Goal: Task Accomplishment & Management: Manage account settings

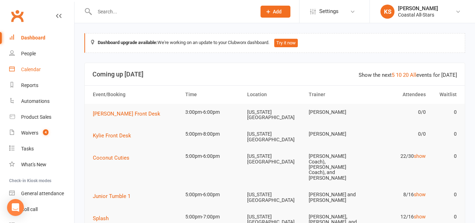
click at [47, 68] on link "Calendar" at bounding box center [41, 70] width 65 height 16
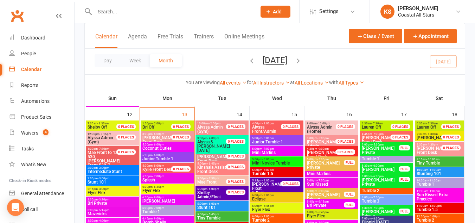
scroll to position [572, 0]
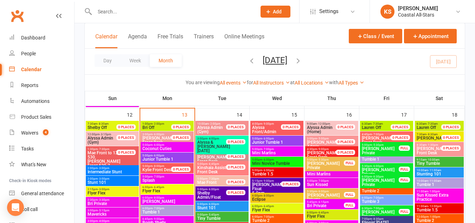
click at [173, 145] on span "5:00pm - 6:00pm" at bounding box center [167, 144] width 50 height 3
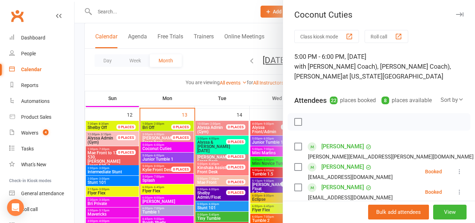
scroll to position [28, 0]
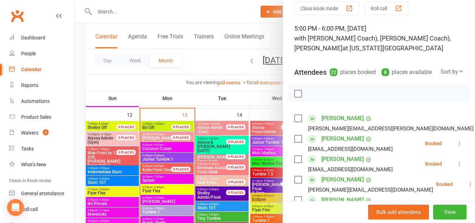
drag, startPoint x: 204, startPoint y: 57, endPoint x: 154, endPoint y: 161, distance: 115.5
click at [154, 161] on div at bounding box center [275, 111] width 401 height 223
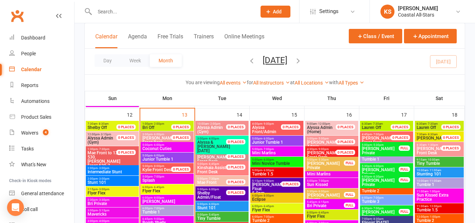
click at [159, 158] on span "Junior Tumble 1" at bounding box center [167, 159] width 50 height 4
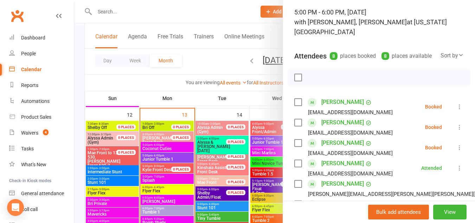
scroll to position [46, 0]
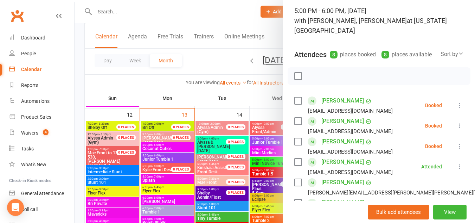
click at [456, 104] on icon at bounding box center [459, 105] width 7 height 7
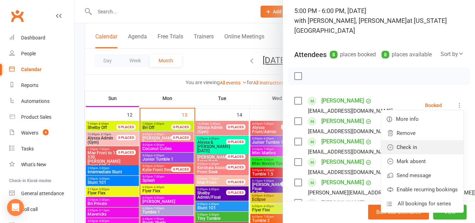
click at [407, 145] on link "Check in" at bounding box center [422, 147] width 82 height 14
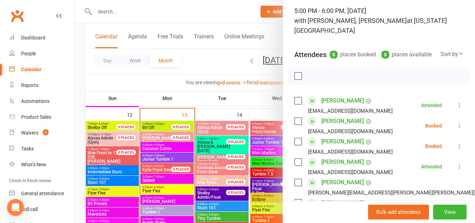
click at [172, 145] on div at bounding box center [275, 111] width 401 height 223
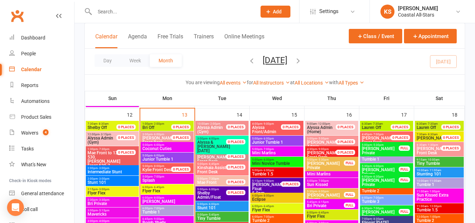
click at [172, 145] on span "5:00pm - 6:00pm" at bounding box center [167, 144] width 50 height 3
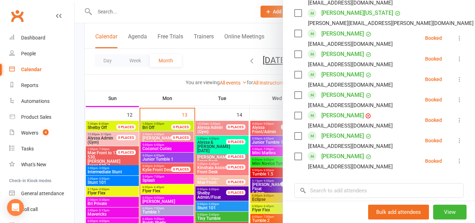
scroll to position [418, 0]
click at [456, 83] on icon at bounding box center [459, 79] width 7 height 7
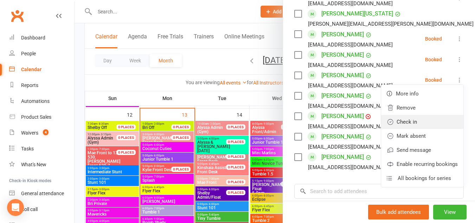
click at [421, 129] on link "Check in" at bounding box center [422, 122] width 82 height 14
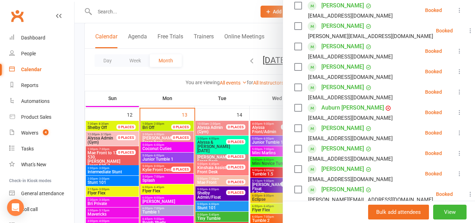
scroll to position [181, 0]
click at [456, 55] on icon at bounding box center [459, 51] width 7 height 7
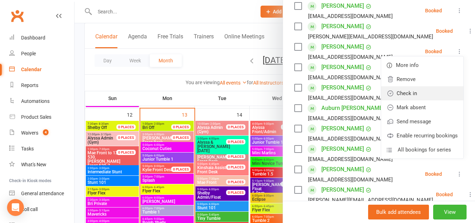
click at [405, 100] on link "Check in" at bounding box center [422, 93] width 82 height 14
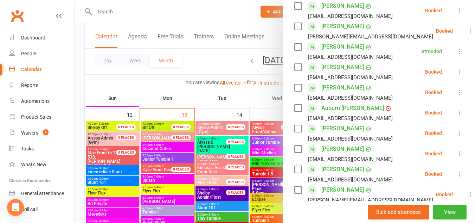
click at [185, 98] on div at bounding box center [275, 111] width 401 height 223
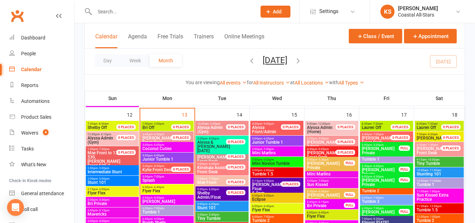
click at [177, 146] on span "Coconut Cuties" at bounding box center [167, 148] width 50 height 4
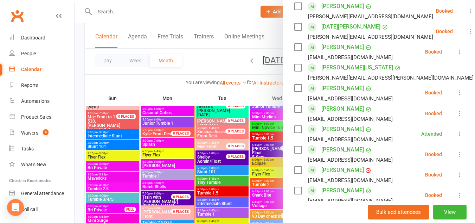
scroll to position [367, 0]
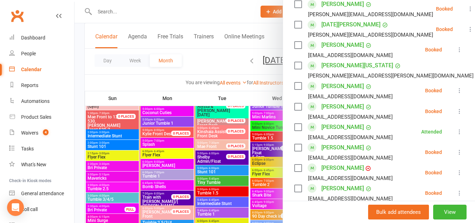
click at [456, 155] on icon at bounding box center [459, 151] width 7 height 7
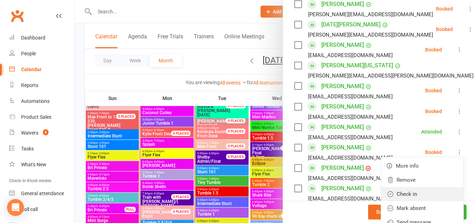
click at [405, 198] on link "Check in" at bounding box center [422, 194] width 82 height 14
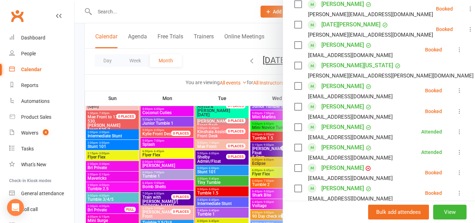
click at [171, 122] on div at bounding box center [275, 111] width 401 height 223
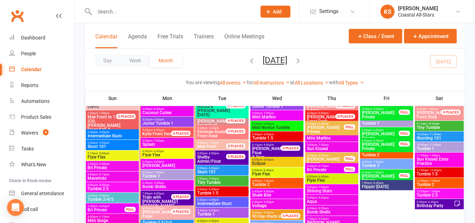
click at [170, 120] on span "5:00pm - 6:00pm" at bounding box center [167, 119] width 50 height 3
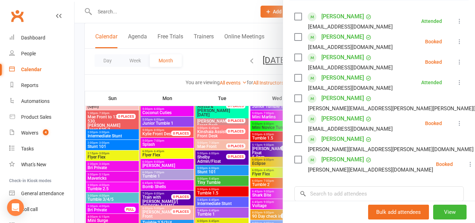
scroll to position [130, 0]
click at [466, 166] on button at bounding box center [470, 163] width 8 height 8
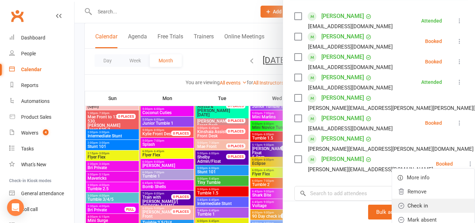
click at [420, 206] on link "Check in" at bounding box center [433, 205] width 82 height 14
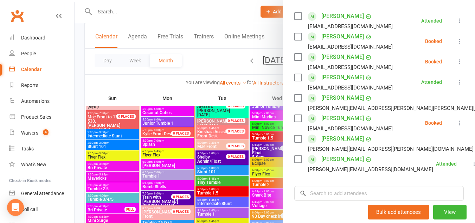
click at [158, 80] on div at bounding box center [275, 111] width 401 height 223
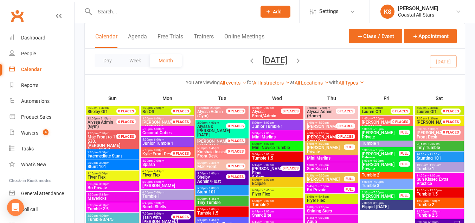
scroll to position [588, 0]
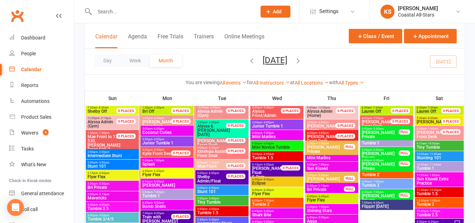
click at [169, 127] on span "5:00pm - 6:00pm" at bounding box center [167, 128] width 50 height 3
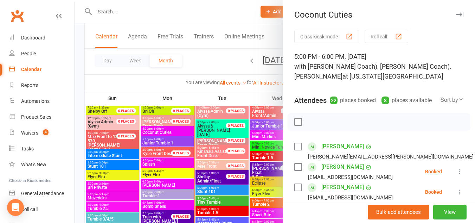
click at [161, 161] on div at bounding box center [275, 111] width 401 height 223
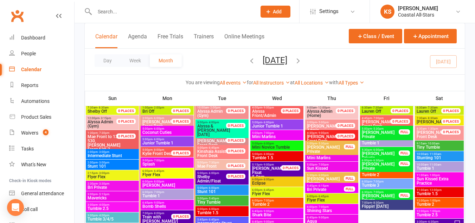
click at [161, 161] on span "- 7:00pm" at bounding box center [159, 160] width 12 height 3
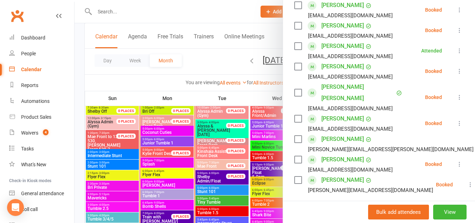
scroll to position [206, 0]
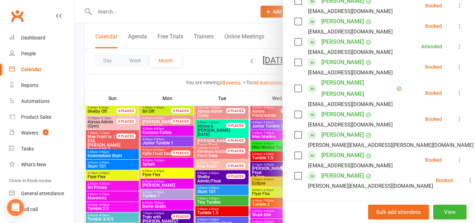
click at [467, 180] on icon at bounding box center [470, 180] width 7 height 7
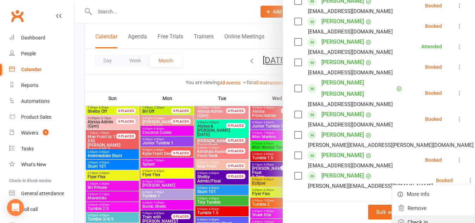
click at [395, 216] on link "Check in" at bounding box center [433, 222] width 82 height 14
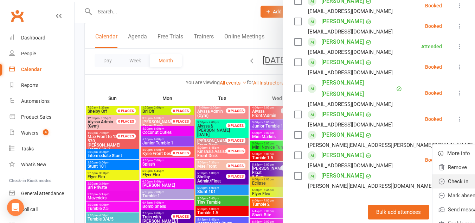
click at [433, 176] on link "Check in" at bounding box center [474, 181] width 82 height 14
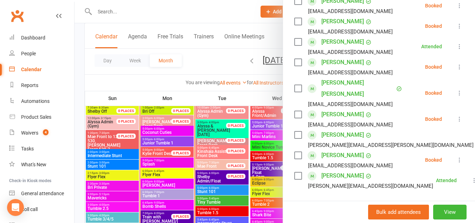
click at [214, 65] on div at bounding box center [275, 111] width 401 height 223
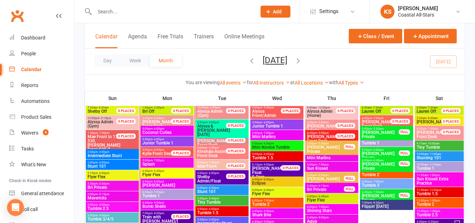
click at [165, 139] on span "5:00pm - 6:00pm" at bounding box center [167, 139] width 50 height 3
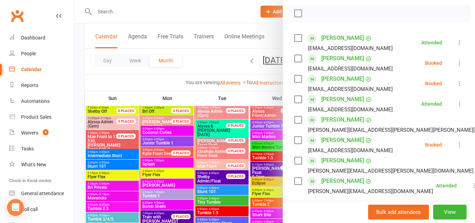
scroll to position [113, 0]
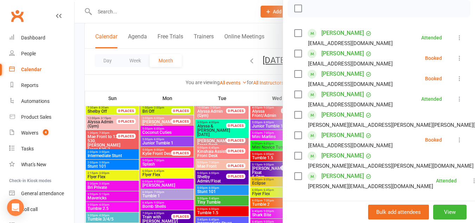
click at [456, 77] on icon at bounding box center [459, 78] width 7 height 7
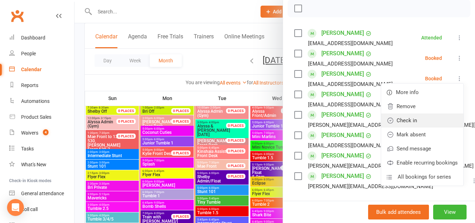
click at [413, 120] on link "Check in" at bounding box center [422, 120] width 82 height 14
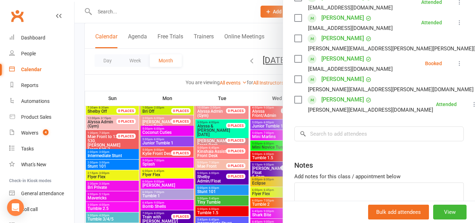
scroll to position [191, 0]
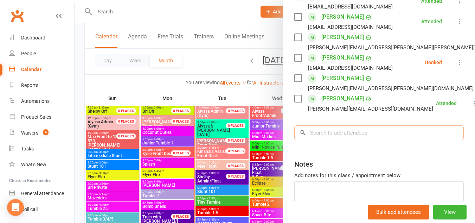
click at [316, 135] on input "search" at bounding box center [379, 132] width 170 height 15
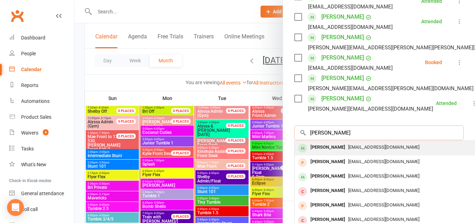
type input "landry"
click at [327, 146] on div "Landry Dillon" at bounding box center [328, 147] width 40 height 10
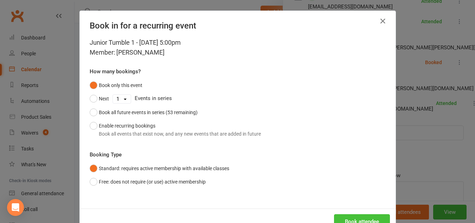
click at [349, 216] on button "Book attendee" at bounding box center [362, 221] width 56 height 15
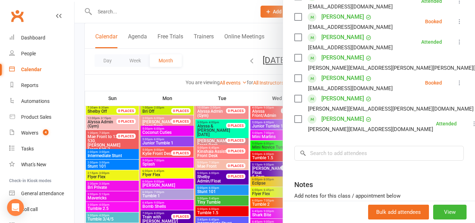
click at [146, 163] on div at bounding box center [275, 111] width 401 height 223
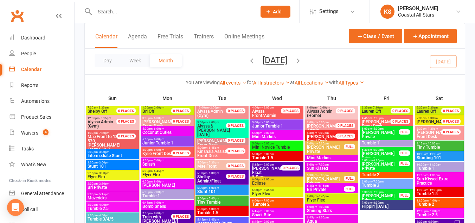
drag, startPoint x: 146, startPoint y: 163, endPoint x: 143, endPoint y: 160, distance: 4.5
click at [143, 160] on span "5:00pm - 7:00pm" at bounding box center [167, 160] width 50 height 3
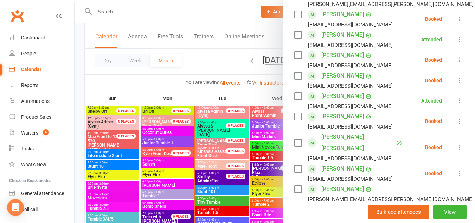
scroll to position [153, 0]
click at [456, 150] on icon at bounding box center [459, 146] width 7 height 7
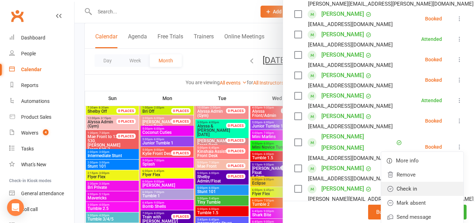
click at [403, 193] on link "Check in" at bounding box center [422, 189] width 82 height 14
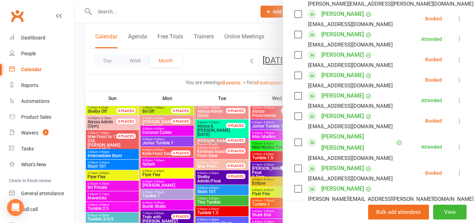
click at [201, 69] on div at bounding box center [275, 111] width 401 height 223
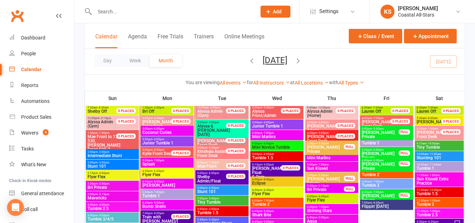
click at [154, 128] on span "- 6:00pm" at bounding box center [159, 128] width 12 height 3
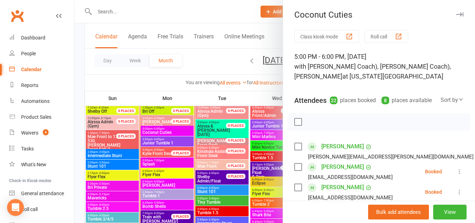
click at [153, 140] on div at bounding box center [275, 111] width 401 height 223
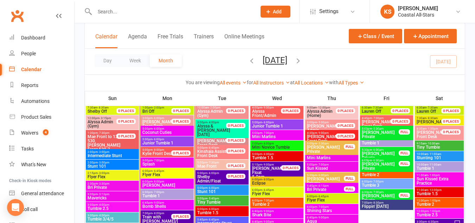
drag, startPoint x: 153, startPoint y: 140, endPoint x: 146, endPoint y: 140, distance: 7.7
click at [146, 141] on span "Junior Tumble 1" at bounding box center [167, 143] width 50 height 4
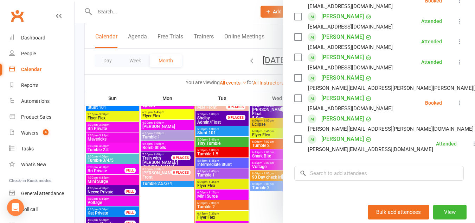
scroll to position [171, 0]
click at [456, 99] on icon at bounding box center [459, 102] width 7 height 7
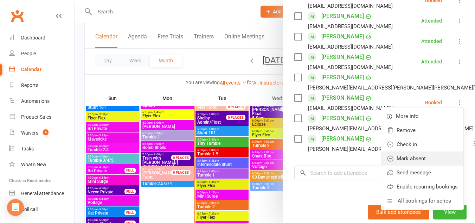
click at [406, 155] on link "Mark absent" at bounding box center [422, 158] width 82 height 14
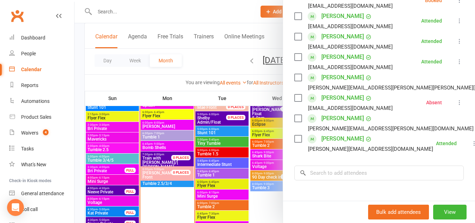
click at [456, 1] on icon at bounding box center [459, 0] width 7 height 7
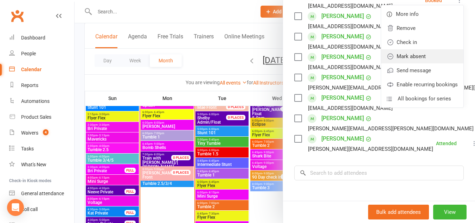
click at [413, 53] on link "Mark absent" at bounding box center [422, 56] width 82 height 14
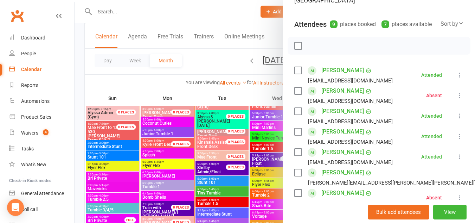
scroll to position [584, 0]
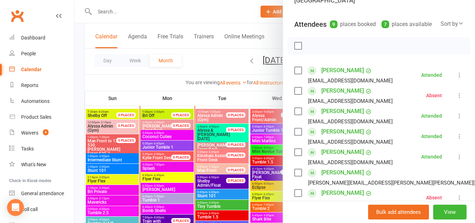
click at [168, 135] on div at bounding box center [275, 111] width 401 height 223
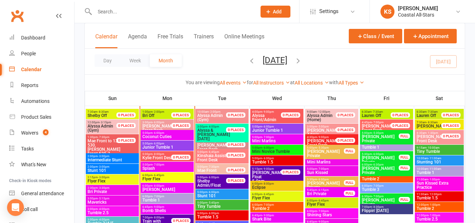
drag, startPoint x: 168, startPoint y: 135, endPoint x: 153, endPoint y: 135, distance: 14.8
click at [153, 135] on span "Coconut Cuties" at bounding box center [167, 136] width 50 height 4
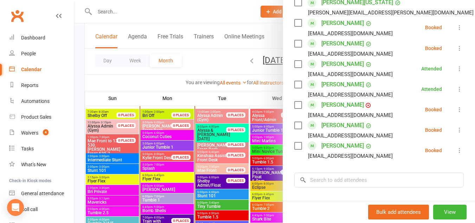
scroll to position [429, 0]
click at [456, 52] on icon at bounding box center [459, 48] width 7 height 7
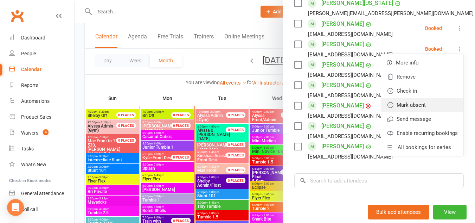
click at [419, 111] on link "Mark absent" at bounding box center [422, 105] width 82 height 14
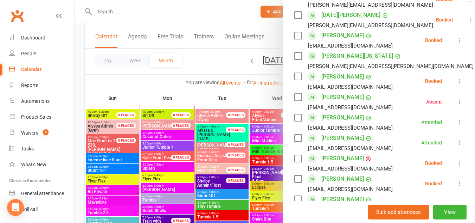
scroll to position [376, 0]
click at [456, 187] on icon at bounding box center [459, 183] width 7 height 7
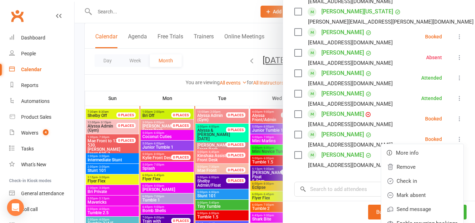
scroll to position [421, 0]
click at [412, 200] on link "Mark absent" at bounding box center [422, 194] width 82 height 14
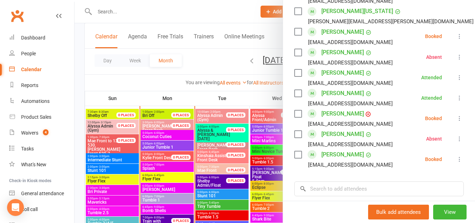
click at [456, 163] on icon at bounding box center [459, 158] width 7 height 7
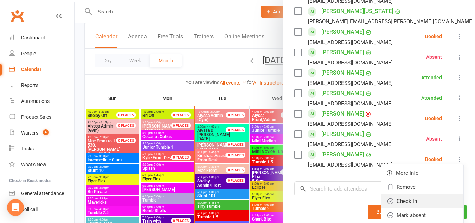
click at [414, 206] on link "Check in" at bounding box center [422, 201] width 82 height 14
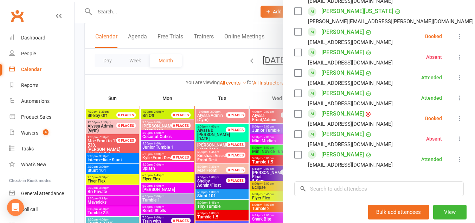
click at [456, 122] on icon at bounding box center [459, 118] width 7 height 7
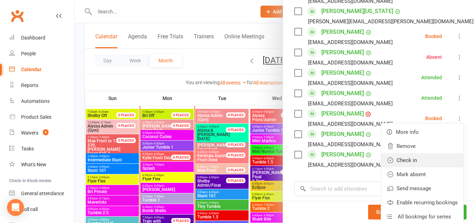
click at [401, 167] on link "Check in" at bounding box center [422, 160] width 82 height 14
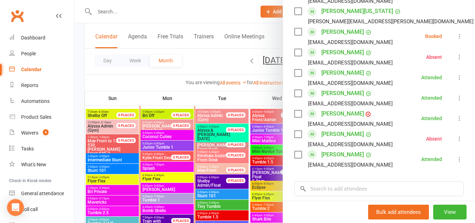
click at [456, 40] on icon at bounding box center [459, 36] width 7 height 7
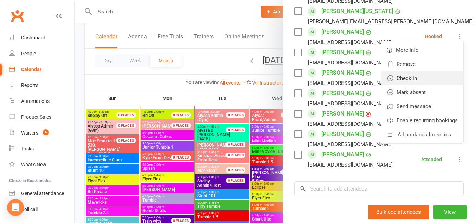
click at [419, 85] on link "Check in" at bounding box center [422, 78] width 82 height 14
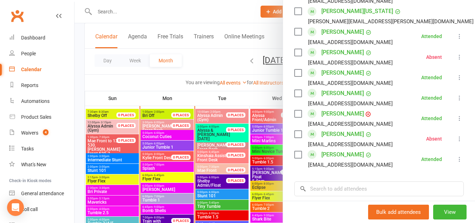
drag, startPoint x: 447, startPoint y: 26, endPoint x: 452, endPoint y: 23, distance: 5.4
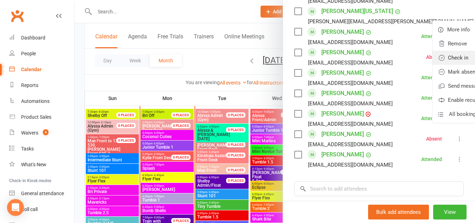
click at [433, 64] on link "Check in" at bounding box center [474, 58] width 82 height 14
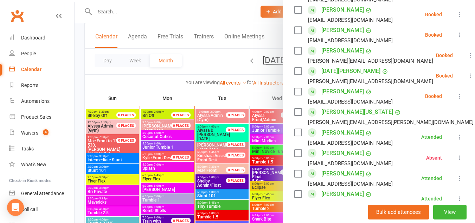
scroll to position [319, 0]
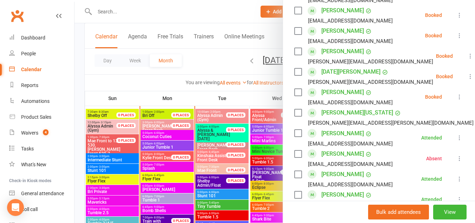
click at [456, 100] on icon at bounding box center [459, 96] width 7 height 7
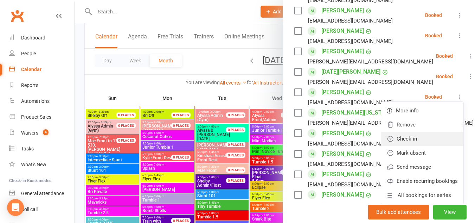
click at [412, 146] on link "Check in" at bounding box center [422, 139] width 82 height 14
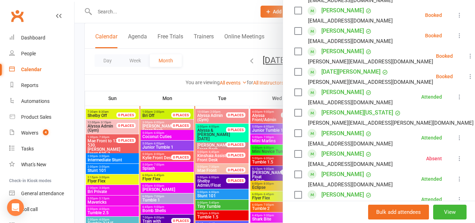
click at [467, 80] on icon at bounding box center [470, 76] width 7 height 7
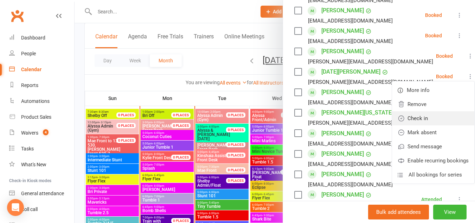
click at [410, 125] on link "Check in" at bounding box center [433, 118] width 82 height 14
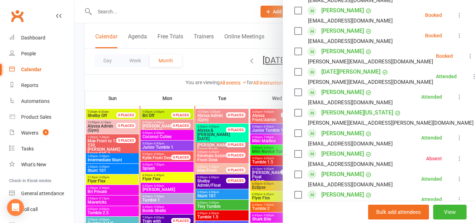
click at [467, 59] on icon at bounding box center [470, 55] width 7 height 7
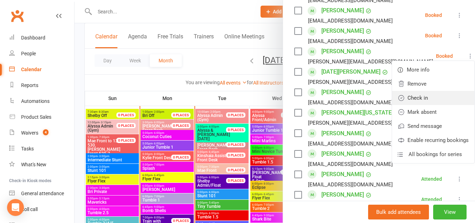
click at [418, 105] on link "Check in" at bounding box center [433, 98] width 82 height 14
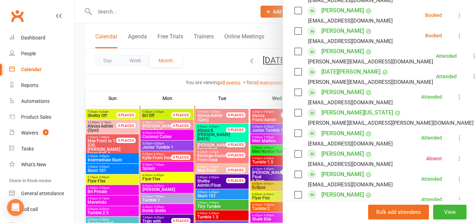
click at [456, 39] on icon at bounding box center [459, 35] width 7 height 7
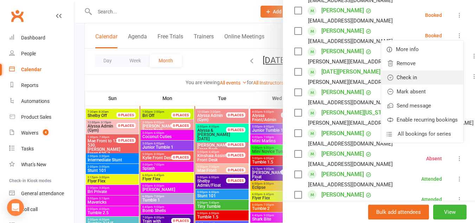
click at [428, 84] on link "Check in" at bounding box center [422, 77] width 82 height 14
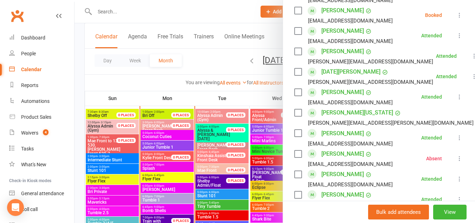
click at [456, 19] on icon at bounding box center [459, 15] width 7 height 7
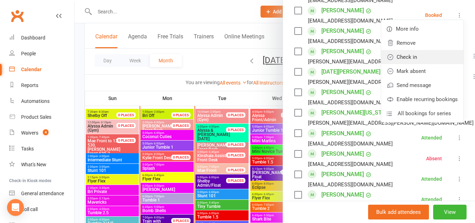
click at [426, 64] on link "Check in" at bounding box center [422, 57] width 82 height 14
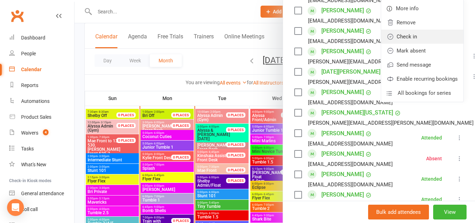
click at [423, 43] on link "Check in" at bounding box center [422, 37] width 82 height 14
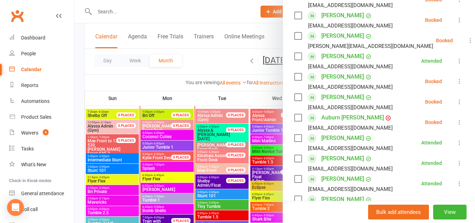
scroll to position [170, 0]
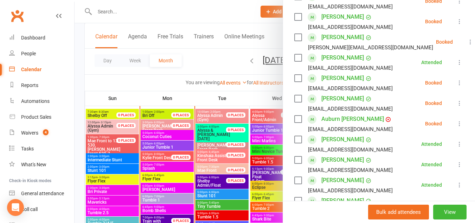
click at [445, 133] on li "Auburn Harney amandalharney@gmail.com Booked More info Remove Check in Mark abs…" at bounding box center [379, 123] width 170 height 20
drag, startPoint x: 447, startPoint y: 132, endPoint x: 462, endPoint y: 138, distance: 16.1
click at [462, 138] on div "Class kiosk mode Roll call 5:00 PM - 6:00 PM, Monday, October, 13, 2025 with Ma…" at bounding box center [379, 203] width 192 height 686
click at [456, 127] on icon at bounding box center [459, 123] width 7 height 7
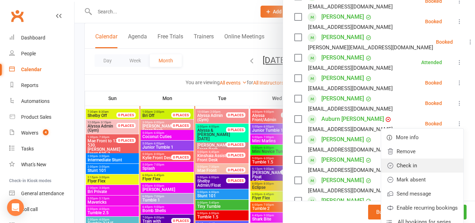
click at [416, 172] on link "Check in" at bounding box center [422, 165] width 82 height 14
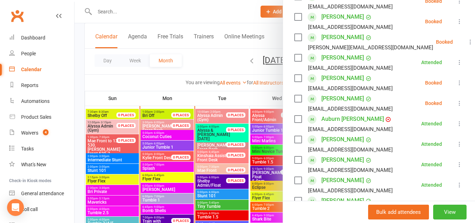
click at [456, 107] on icon at bounding box center [459, 103] width 7 height 7
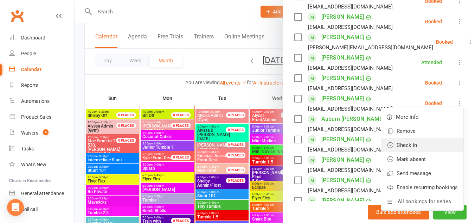
click at [426, 152] on link "Check in" at bounding box center [422, 145] width 82 height 14
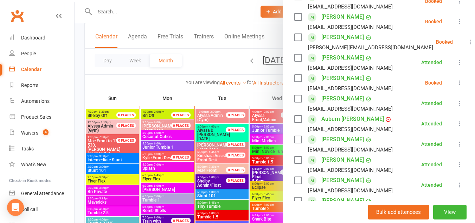
click at [456, 86] on icon at bounding box center [459, 82] width 7 height 7
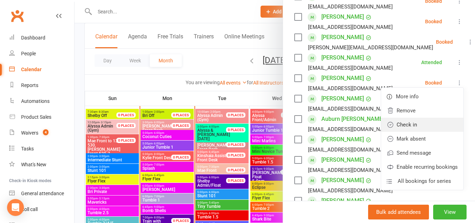
click at [397, 132] on link "Check in" at bounding box center [422, 124] width 82 height 14
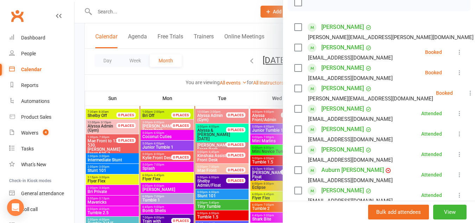
scroll to position [118, 0]
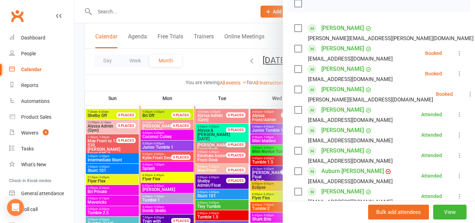
click at [467, 97] on icon at bounding box center [470, 93] width 7 height 7
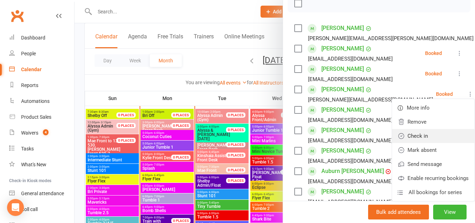
drag, startPoint x: 414, startPoint y: 149, endPoint x: 419, endPoint y: 147, distance: 5.6
click at [419, 143] on link "Check in" at bounding box center [433, 136] width 82 height 14
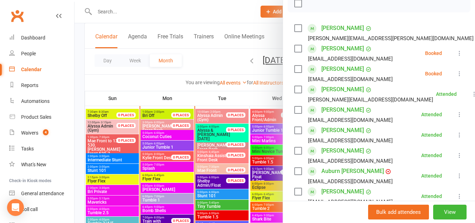
click at [456, 77] on icon at bounding box center [459, 73] width 7 height 7
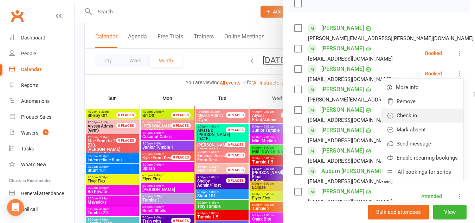
click at [406, 119] on link "Check in" at bounding box center [422, 115] width 82 height 14
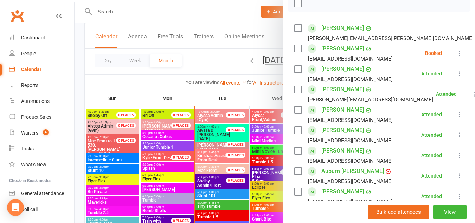
click at [456, 57] on icon at bounding box center [459, 53] width 7 height 7
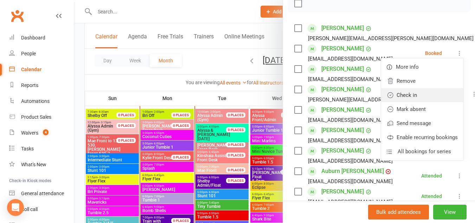
click at [413, 102] on link "Check in" at bounding box center [422, 95] width 82 height 14
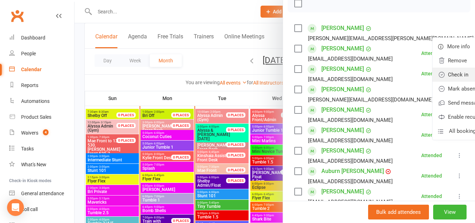
click at [433, 82] on link "Check in" at bounding box center [474, 75] width 82 height 14
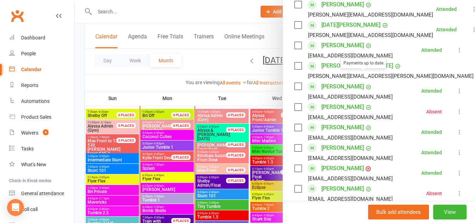
scroll to position [367, 0]
drag, startPoint x: 367, startPoint y: 115, endPoint x: 318, endPoint y: 116, distance: 49.6
click at [318, 116] on div "Silvia Petherbridge Aepetherbridge@gmail.com" at bounding box center [344, 111] width 101 height 20
copy link "Silvia Petherbridge"
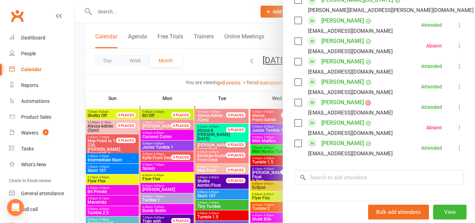
scroll to position [433, 0]
drag, startPoint x: 354, startPoint y: 133, endPoint x: 319, endPoint y: 130, distance: 34.7
click at [322, 128] on div "Maizlyn Wilde" at bounding box center [347, 121] width 50 height 11
copy link "Maizlyn Wilde"
click at [155, 201] on div at bounding box center [275, 111] width 401 height 223
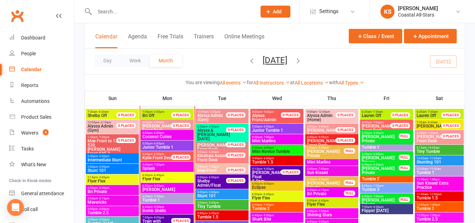
drag, startPoint x: 155, startPoint y: 201, endPoint x: 140, endPoint y: 199, distance: 14.5
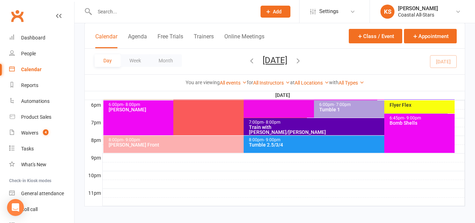
scroll to position [360, 0]
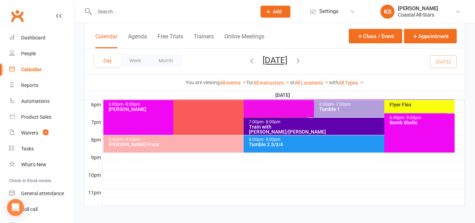
click at [334, 107] on div "Tumble 1" at bounding box center [382, 109] width 127 height 5
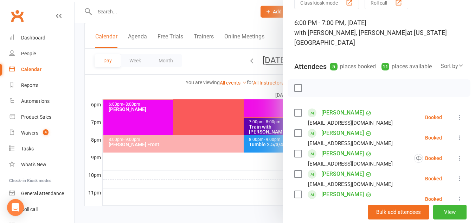
scroll to position [34, 0]
click at [456, 116] on icon at bounding box center [459, 116] width 7 height 7
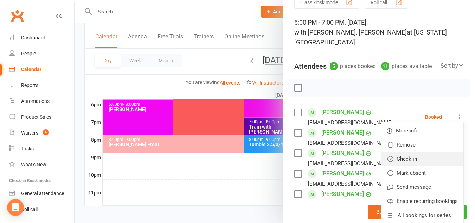
click at [399, 159] on link "Check in" at bounding box center [422, 159] width 82 height 14
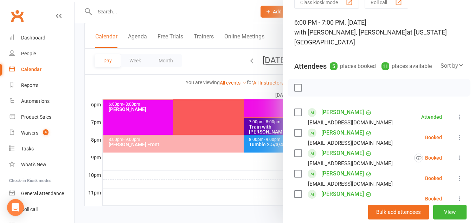
click at [208, 63] on div at bounding box center [275, 111] width 401 height 223
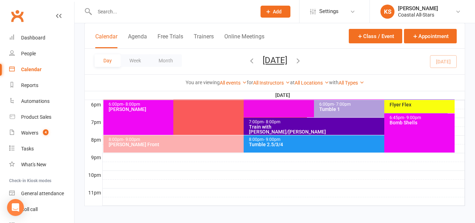
click at [36, 67] on div "Calendar" at bounding box center [31, 69] width 20 height 6
click at [98, 40] on button "Calendar" at bounding box center [106, 40] width 22 height 15
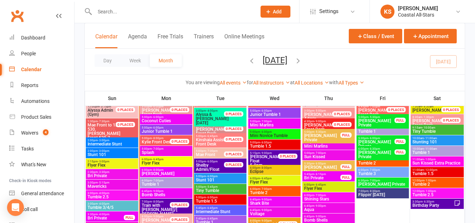
scroll to position [600, 0]
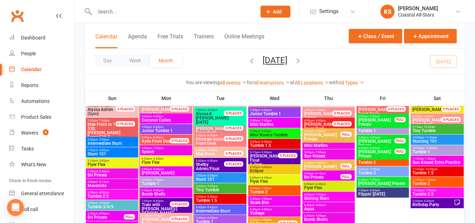
click at [158, 171] on span "Sun Rays" at bounding box center [166, 173] width 50 height 4
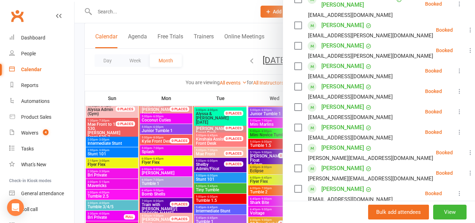
scroll to position [306, 0]
click at [151, 182] on div at bounding box center [275, 111] width 401 height 223
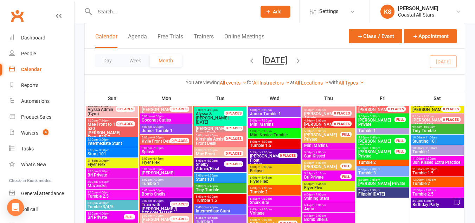
drag, startPoint x: 151, startPoint y: 182, endPoint x: 144, endPoint y: 180, distance: 6.9
click at [144, 180] on span "6:00pm - 7:00pm" at bounding box center [166, 179] width 50 height 3
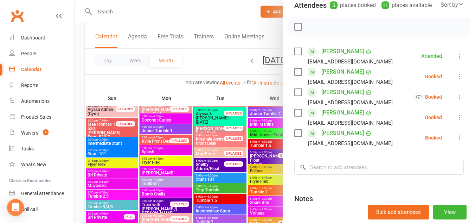
scroll to position [94, 0]
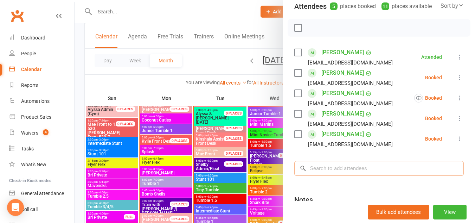
drag, startPoint x: 324, startPoint y: 171, endPoint x: 306, endPoint y: 167, distance: 17.9
click at [306, 167] on input "search" at bounding box center [379, 168] width 170 height 15
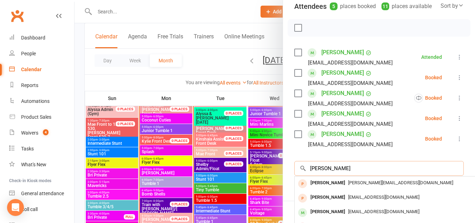
type input "maria a"
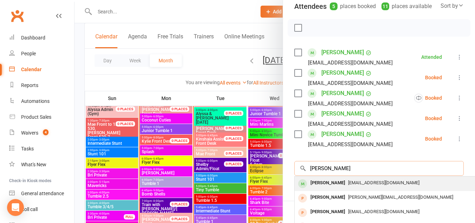
type input "maria agu"
click at [337, 179] on div "Maria Agudo Molina" at bounding box center [328, 183] width 40 height 10
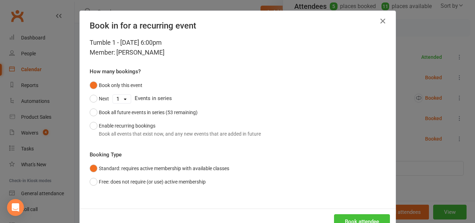
click at [349, 217] on button "Book attendee" at bounding box center [362, 221] width 56 height 15
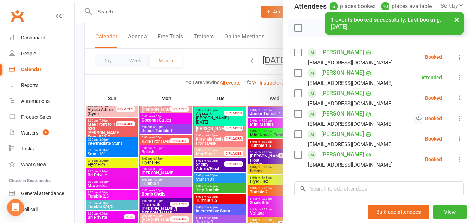
click at [456, 56] on icon at bounding box center [459, 56] width 7 height 7
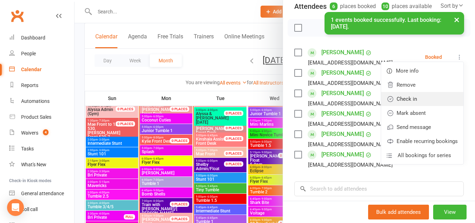
click at [421, 93] on link "Check in" at bounding box center [422, 99] width 82 height 14
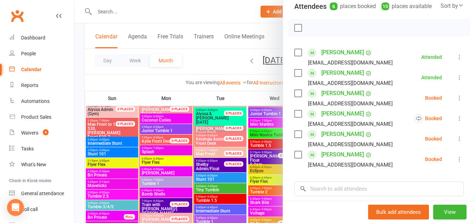
click at [212, 218] on div at bounding box center [275, 111] width 401 height 223
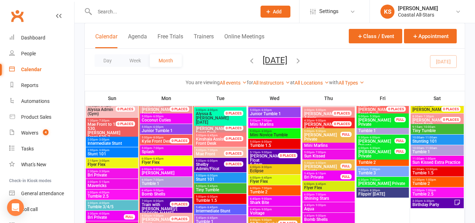
click at [212, 218] on span "- 6:45pm" at bounding box center [212, 217] width 12 height 3
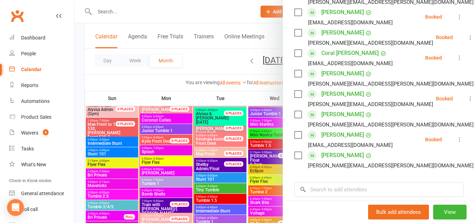
scroll to position [236, 0]
click at [317, 196] on input "search" at bounding box center [379, 189] width 170 height 15
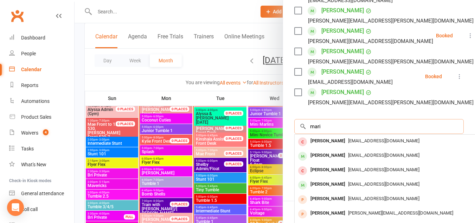
scroll to position [300, 0]
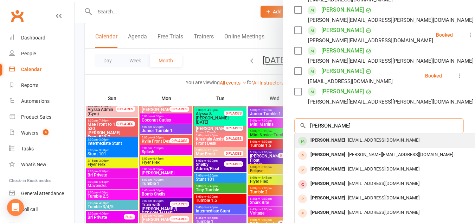
type input "maria ag"
click at [348, 145] on div "Maria Agudo Molina" at bounding box center [328, 140] width 40 height 10
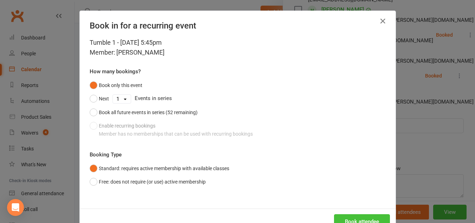
click at [368, 218] on button "Book attendee" at bounding box center [362, 221] width 56 height 15
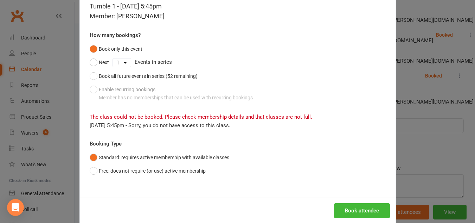
scroll to position [37, 0]
click at [370, 215] on button "Book attendee" at bounding box center [362, 210] width 56 height 15
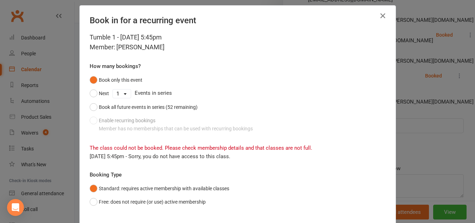
scroll to position [0, 0]
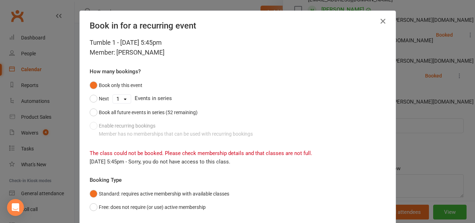
click at [379, 22] on icon "button" at bounding box center [383, 21] width 8 height 8
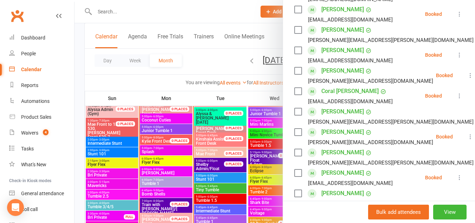
scroll to position [198, 0]
click at [160, 181] on div at bounding box center [275, 111] width 401 height 223
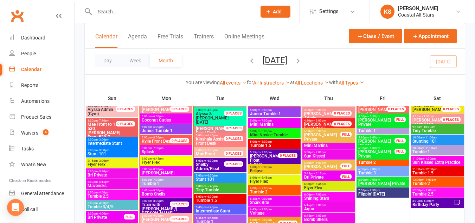
click at [160, 181] on span "Tumble 1" at bounding box center [166, 183] width 50 height 4
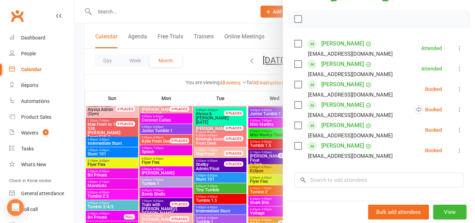
scroll to position [103, 0]
click at [456, 107] on icon at bounding box center [459, 109] width 7 height 7
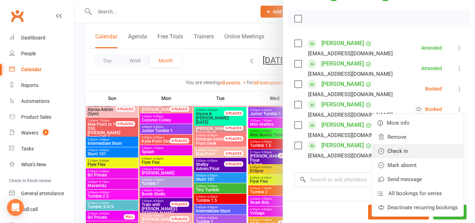
click at [389, 149] on link "Check in" at bounding box center [417, 151] width 91 height 14
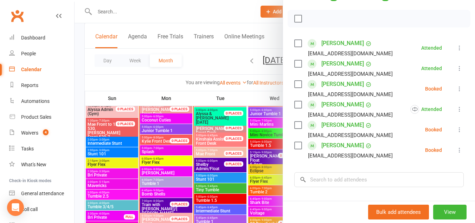
click at [456, 150] on icon at bounding box center [459, 149] width 7 height 7
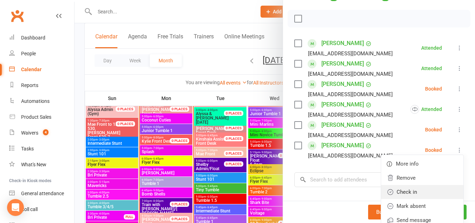
click at [412, 194] on link "Check in" at bounding box center [422, 192] width 82 height 14
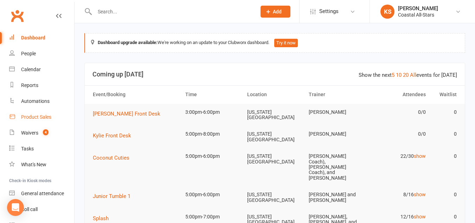
click at [35, 113] on link "Product Sales" at bounding box center [41, 117] width 65 height 16
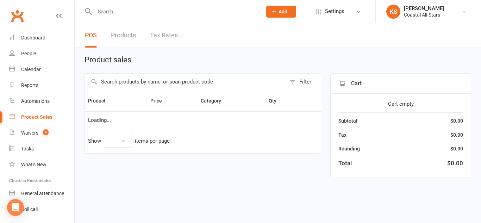
select select "10"
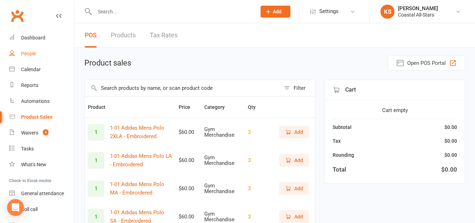
click at [36, 56] on div "People" at bounding box center [28, 54] width 15 height 6
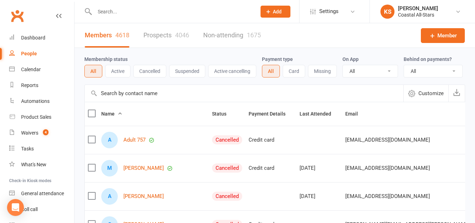
drag, startPoint x: 145, startPoint y: 106, endPoint x: 126, endPoint y: 102, distance: 19.8
click at [126, 102] on input "text" at bounding box center [244, 93] width 319 height 17
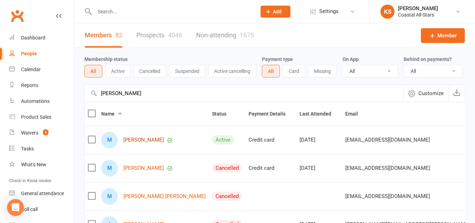
type input "maria a"
click at [156, 143] on link "Maria Agudo Molina" at bounding box center [143, 140] width 40 height 6
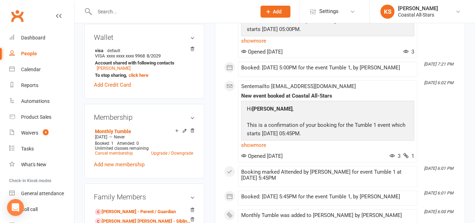
scroll to position [220, 0]
click at [38, 115] on div "Product Sales" at bounding box center [36, 117] width 30 height 6
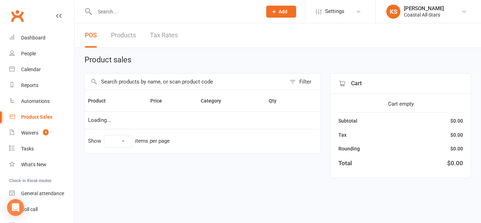
select select "10"
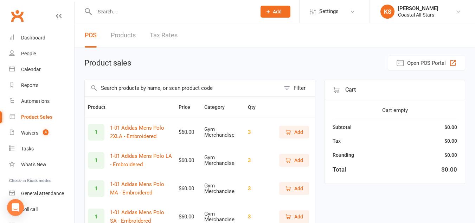
click at [130, 88] on input "text" at bounding box center [183, 88] width 196 height 16
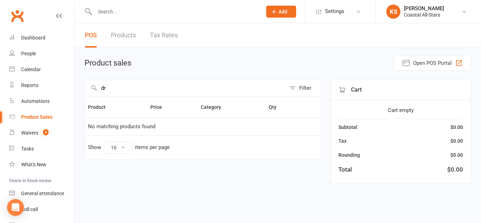
type input "d"
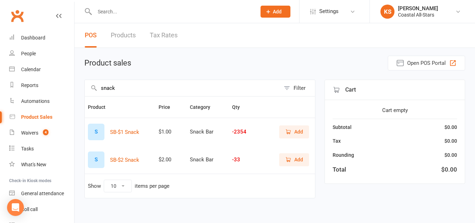
click at [298, 158] on span "Add" at bounding box center [298, 159] width 9 height 8
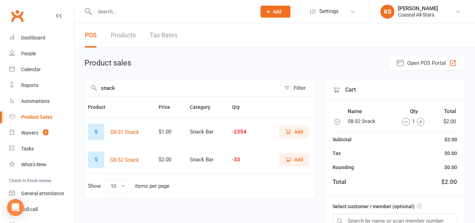
click at [253, 86] on input "snack" at bounding box center [183, 88] width 196 height 16
type input "s"
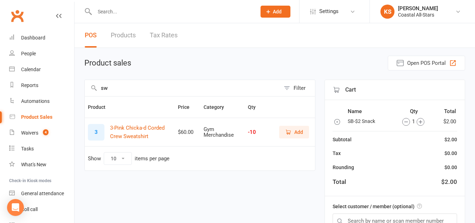
type input "s"
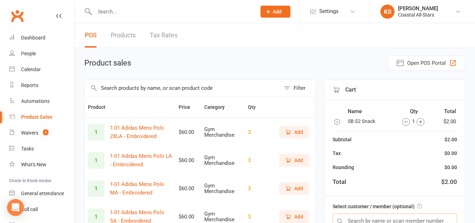
click at [404, 217] on input "text" at bounding box center [395, 220] width 125 height 15
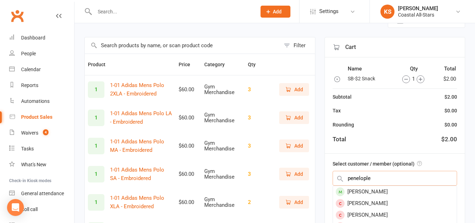
scroll to position [45, 0]
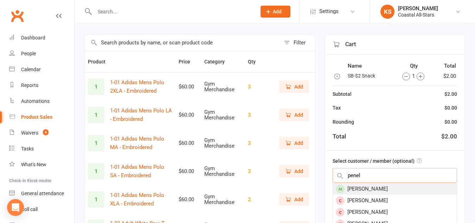
type input "penel"
click at [378, 190] on div "Penelope Fout" at bounding box center [395, 189] width 124 height 12
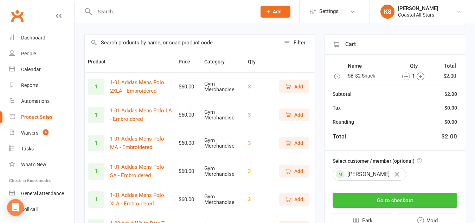
click at [383, 200] on button "Go to checkout" at bounding box center [395, 200] width 125 height 15
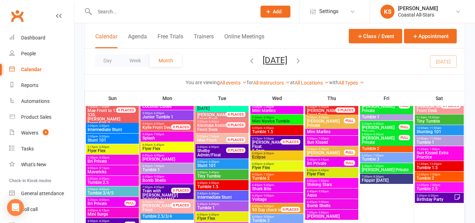
scroll to position [614, 0]
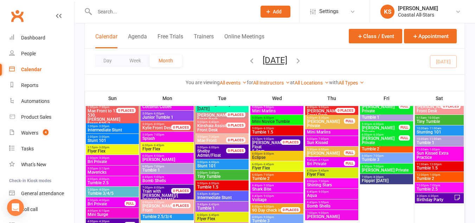
click at [156, 168] on span "Tumble 1" at bounding box center [167, 170] width 50 height 4
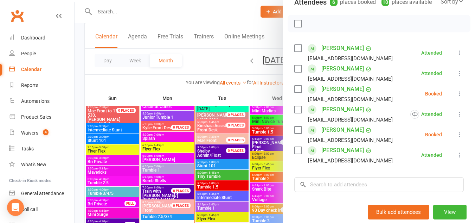
scroll to position [98, 0]
click at [362, 182] on input "search" at bounding box center [379, 184] width 170 height 15
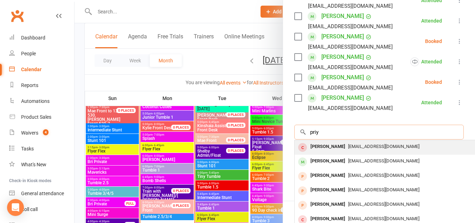
scroll to position [151, 0]
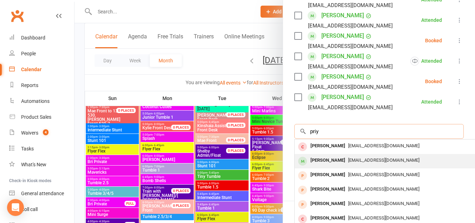
type input "priy"
click at [319, 162] on div "[PERSON_NAME]" at bounding box center [328, 160] width 40 height 10
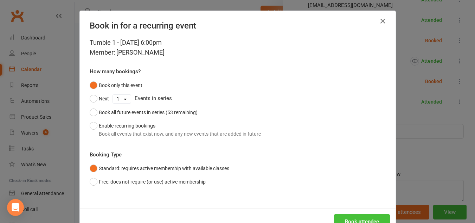
click at [346, 215] on button "Book attendee" at bounding box center [362, 221] width 56 height 15
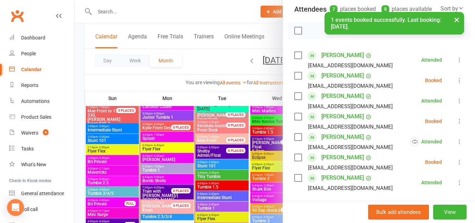
scroll to position [86, 0]
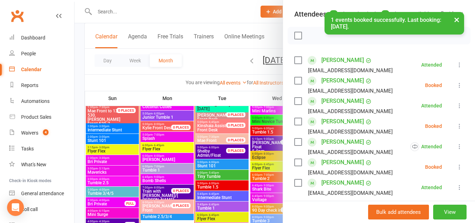
click at [456, 84] on icon at bounding box center [459, 85] width 7 height 7
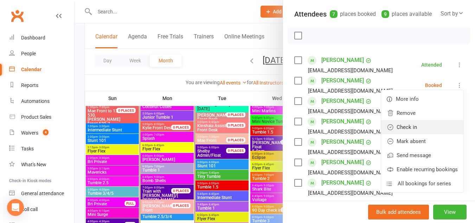
click at [407, 126] on link "Check in" at bounding box center [422, 127] width 82 height 14
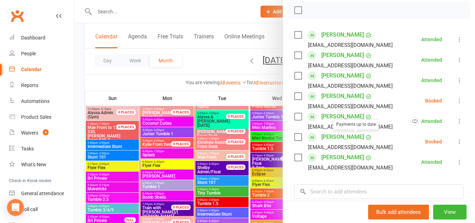
scroll to position [112, 0]
click at [456, 99] on icon at bounding box center [459, 100] width 7 height 7
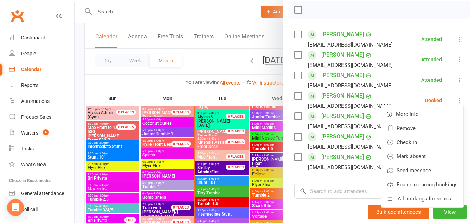
click at [456, 99] on icon at bounding box center [459, 100] width 7 height 7
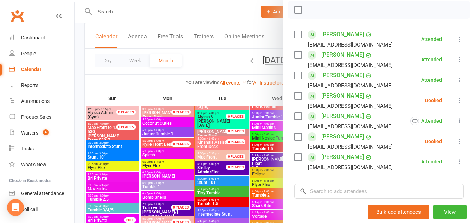
click at [456, 99] on icon at bounding box center [459, 100] width 7 height 7
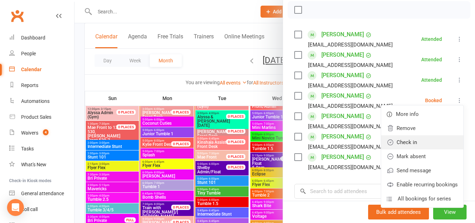
click at [418, 140] on link "Check in" at bounding box center [422, 142] width 82 height 14
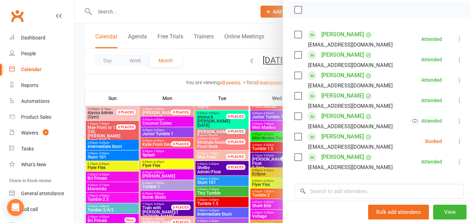
click at [425, 140] on div "Booked" at bounding box center [433, 141] width 17 height 5
click at [456, 143] on icon at bounding box center [459, 141] width 7 height 7
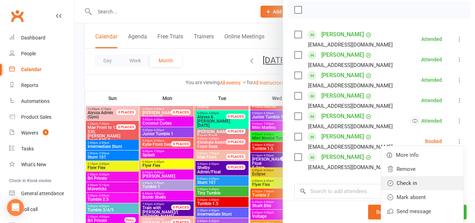
click at [431, 181] on link "Check in" at bounding box center [422, 183] width 82 height 14
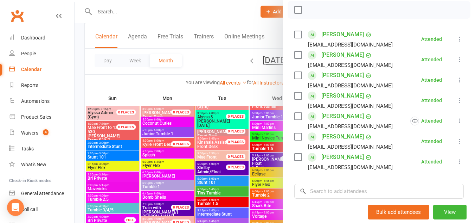
click at [151, 159] on div at bounding box center [275, 111] width 401 height 223
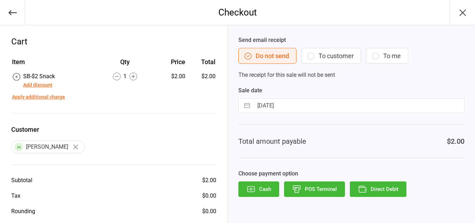
click at [338, 63] on button "To customer" at bounding box center [331, 56] width 60 height 16
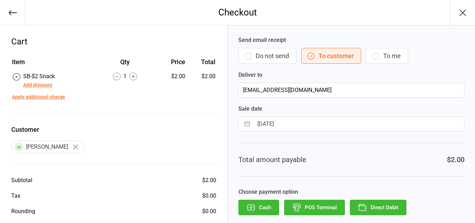
click at [377, 204] on button "Direct Debit" at bounding box center [378, 206] width 57 height 15
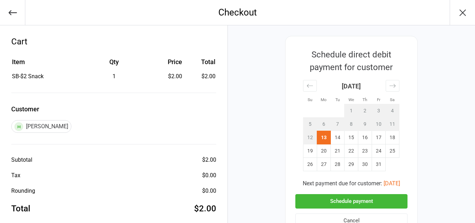
click at [336, 200] on button "Schedule payment" at bounding box center [351, 201] width 112 height 14
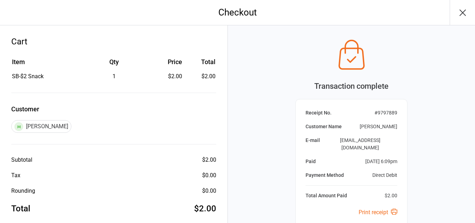
click at [464, 12] on icon "button" at bounding box center [462, 12] width 11 height 11
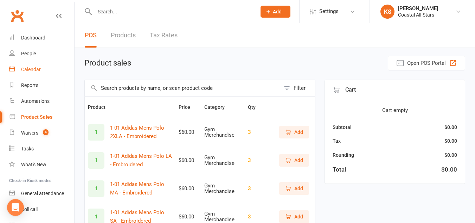
click at [34, 73] on link "Calendar" at bounding box center [41, 70] width 65 height 16
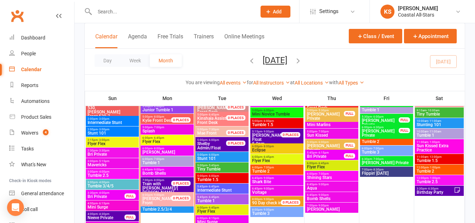
scroll to position [622, 0]
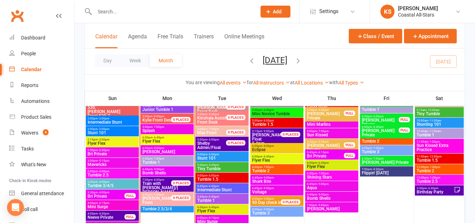
click at [171, 208] on span "Tumble 2.5/3/4" at bounding box center [167, 208] width 50 height 4
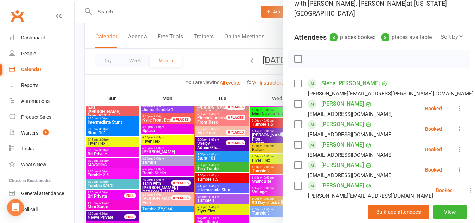
scroll to position [88, 0]
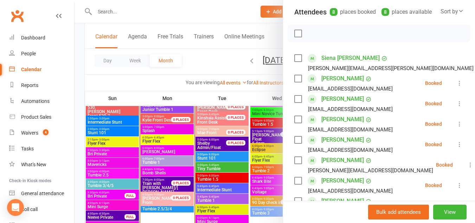
click at [456, 123] on icon at bounding box center [459, 123] width 7 height 7
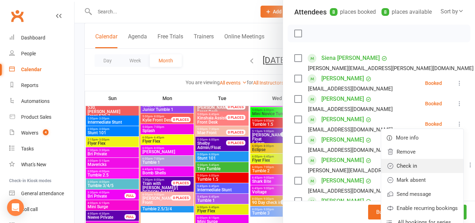
click at [413, 162] on link "Check in" at bounding box center [422, 166] width 82 height 14
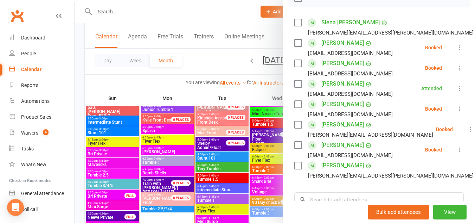
scroll to position [123, 0]
click at [158, 169] on div at bounding box center [275, 111] width 401 height 223
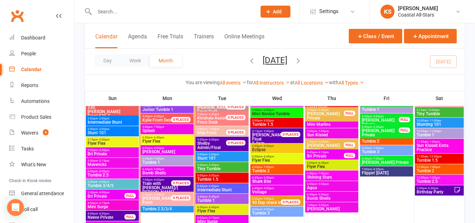
click at [158, 169] on span "- 9:00pm" at bounding box center [159, 168] width 12 height 3
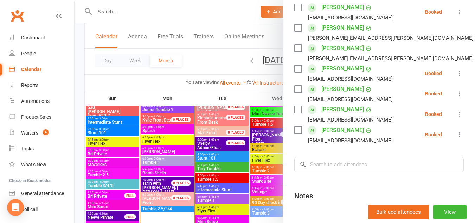
scroll to position [319, 0]
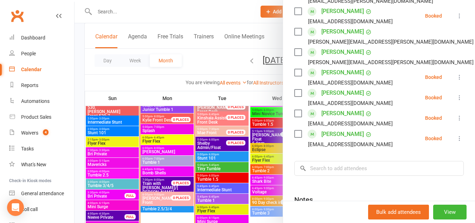
click at [456, 138] on icon at bounding box center [459, 138] width 7 height 7
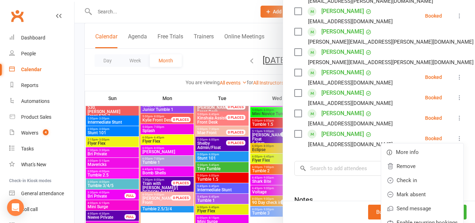
click at [456, 138] on icon at bounding box center [459, 138] width 7 height 7
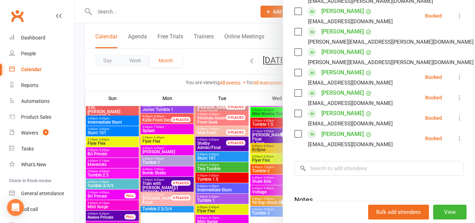
click at [456, 138] on icon at bounding box center [459, 138] width 7 height 7
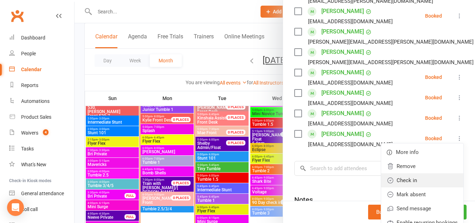
click at [407, 176] on link "Check in" at bounding box center [422, 180] width 82 height 14
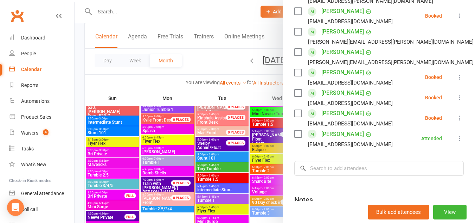
click at [456, 119] on icon at bounding box center [459, 117] width 7 height 7
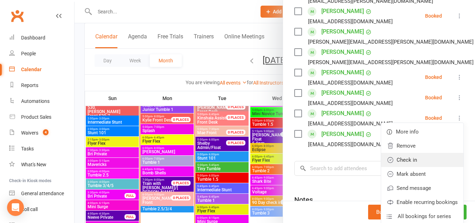
click at [414, 160] on link "Check in" at bounding box center [422, 160] width 82 height 14
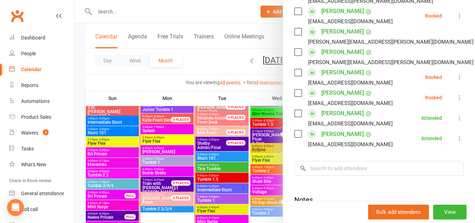
click at [456, 97] on icon at bounding box center [459, 97] width 7 height 7
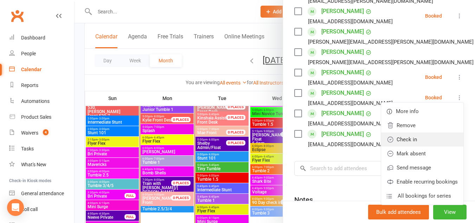
drag, startPoint x: 409, startPoint y: 139, endPoint x: 414, endPoint y: 138, distance: 5.5
click at [414, 138] on link "Check in" at bounding box center [422, 139] width 82 height 14
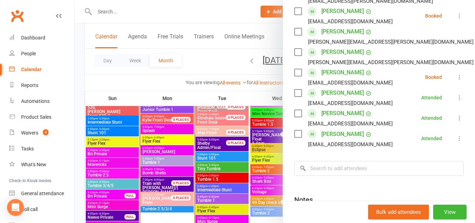
click at [456, 79] on icon at bounding box center [459, 77] width 7 height 7
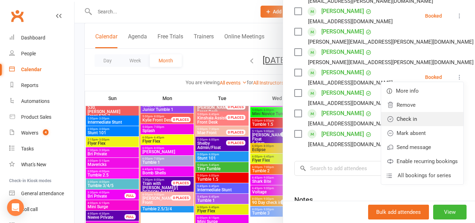
click at [404, 120] on link "Check in" at bounding box center [422, 119] width 82 height 14
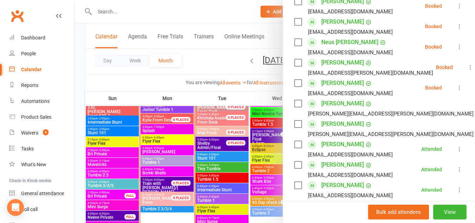
scroll to position [247, 0]
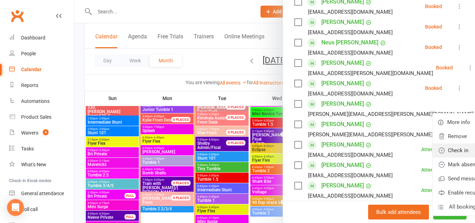
click at [433, 145] on link "Check in" at bounding box center [474, 150] width 82 height 14
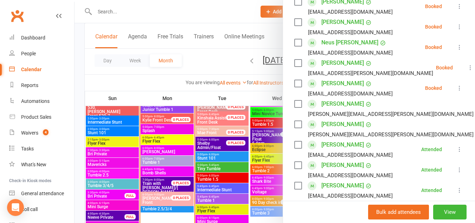
click at [456, 86] on icon at bounding box center [459, 87] width 7 height 7
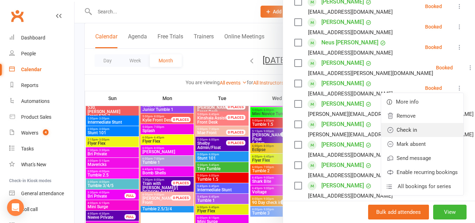
click at [423, 127] on link "Check in" at bounding box center [422, 130] width 82 height 14
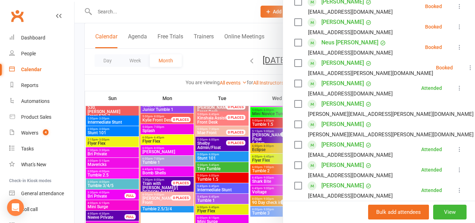
click at [467, 66] on icon at bounding box center [470, 67] width 7 height 7
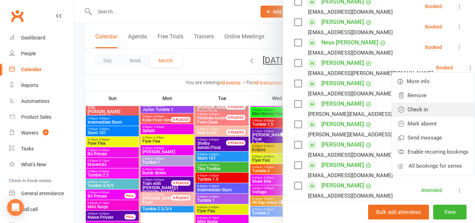
click at [419, 103] on link "Check in" at bounding box center [433, 109] width 82 height 14
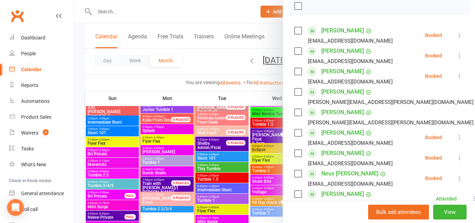
scroll to position [111, 0]
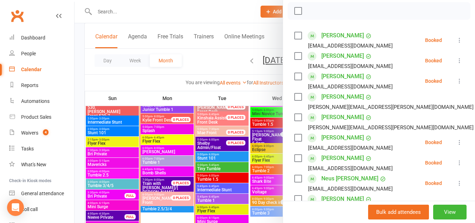
click at [456, 179] on icon at bounding box center [459, 182] width 7 height 7
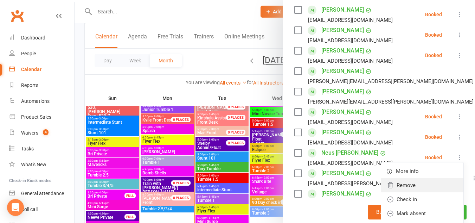
scroll to position [137, 0]
click at [405, 196] on link "Check in" at bounding box center [422, 199] width 82 height 14
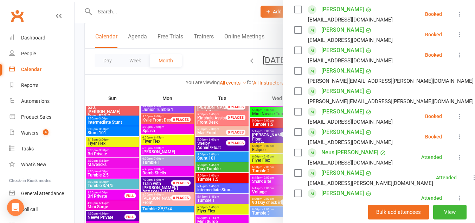
click at [456, 139] on icon at bounding box center [459, 136] width 7 height 7
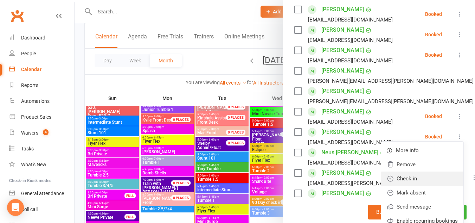
click at [420, 177] on link "Check in" at bounding box center [422, 178] width 82 height 14
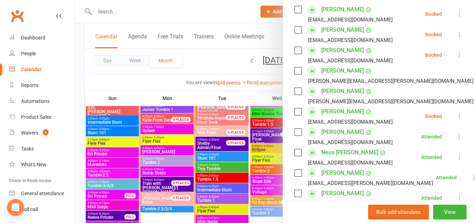
click at [456, 112] on button at bounding box center [460, 116] width 8 height 8
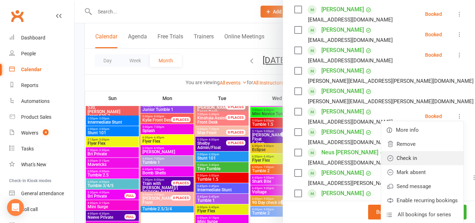
click at [413, 155] on link "Check in" at bounding box center [422, 158] width 82 height 14
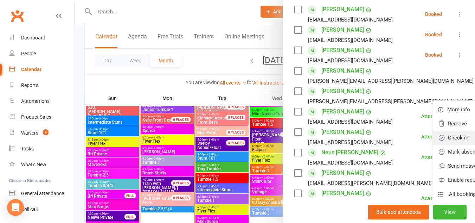
click at [433, 140] on link "Check in" at bounding box center [474, 138] width 82 height 14
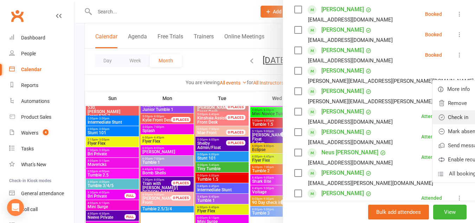
click at [433, 112] on link "Check in" at bounding box center [474, 117] width 82 height 14
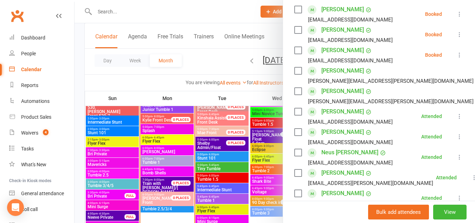
click at [456, 53] on icon at bounding box center [459, 54] width 7 height 7
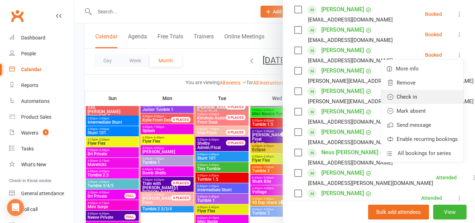
click at [416, 91] on link "Check in" at bounding box center [422, 97] width 82 height 14
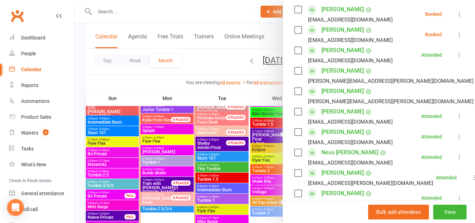
click at [456, 38] on button at bounding box center [460, 34] width 8 height 8
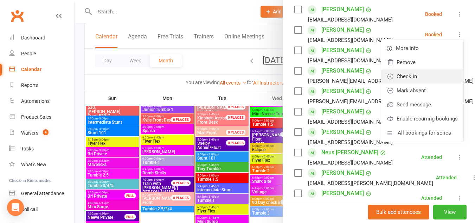
click at [413, 73] on link "Check in" at bounding box center [422, 76] width 82 height 14
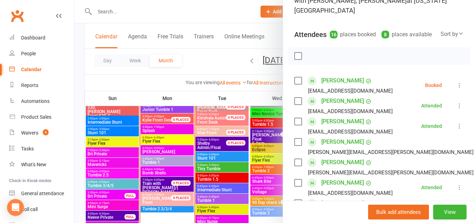
scroll to position [62, 0]
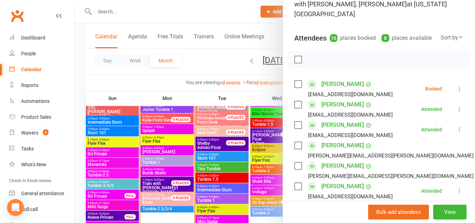
click at [456, 84] on button at bounding box center [460, 88] width 8 height 8
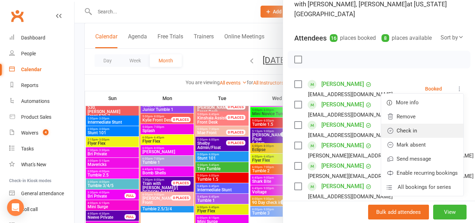
click at [406, 130] on link "Check in" at bounding box center [422, 130] width 82 height 14
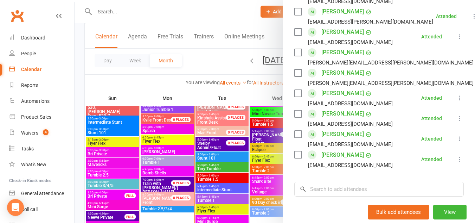
scroll to position [298, 0]
drag, startPoint x: 354, startPoint y: 76, endPoint x: 316, endPoint y: 76, distance: 38.0
click at [316, 76] on div "Daphne Taber Leslie.taber@gmail.com" at bounding box center [385, 77] width 182 height 20
copy link "Daphne Taber"
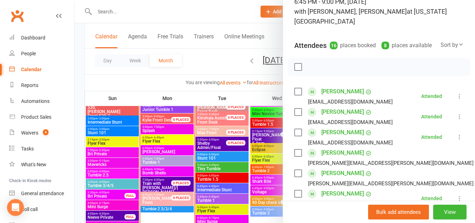
scroll to position [55, 0]
click at [169, 131] on div at bounding box center [275, 111] width 401 height 223
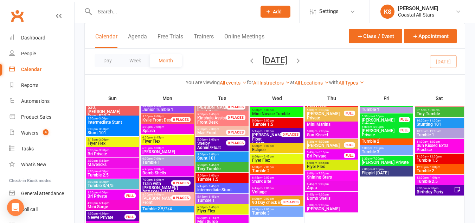
click at [169, 131] on span "Splash" at bounding box center [167, 130] width 50 height 4
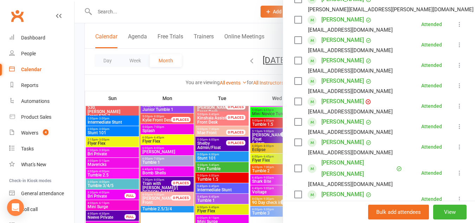
scroll to position [175, 0]
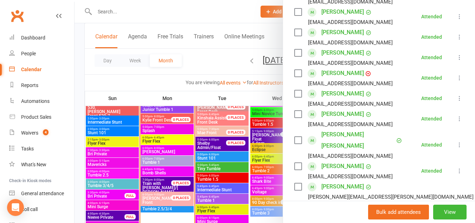
click at [161, 210] on div at bounding box center [275, 111] width 401 height 223
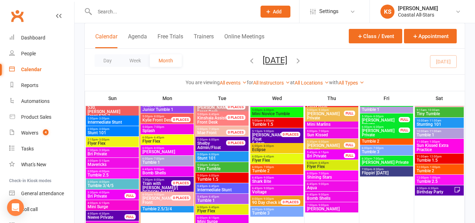
click at [155, 208] on span "Tumble 2.5/3/4" at bounding box center [167, 208] width 50 height 4
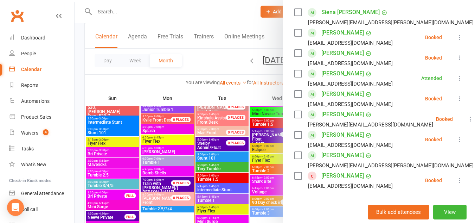
scroll to position [134, 0]
click at [456, 34] on icon at bounding box center [459, 36] width 7 height 7
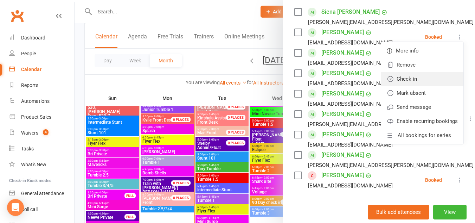
click at [417, 75] on link "Check in" at bounding box center [422, 79] width 82 height 14
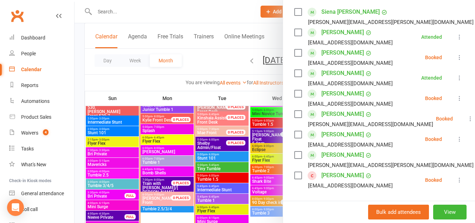
click at [456, 55] on icon at bounding box center [459, 57] width 7 height 7
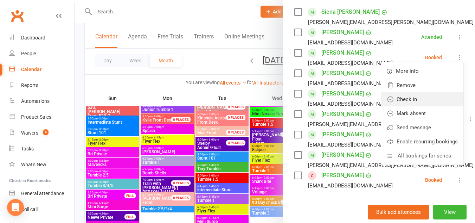
click at [410, 99] on link "Check in" at bounding box center [422, 99] width 82 height 14
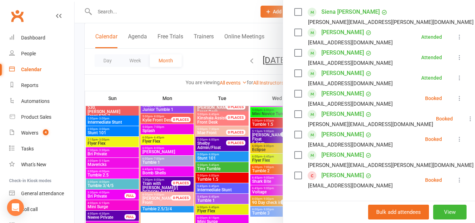
scroll to position [148, 0]
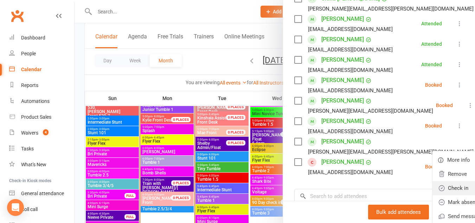
click at [433, 184] on link "Check in" at bounding box center [474, 188] width 82 height 14
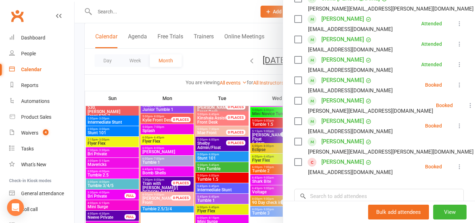
click at [161, 152] on div at bounding box center [275, 111] width 401 height 223
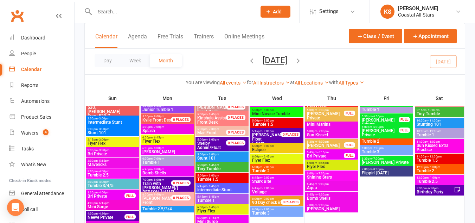
click at [161, 152] on span "Sun Rays" at bounding box center [167, 152] width 50 height 4
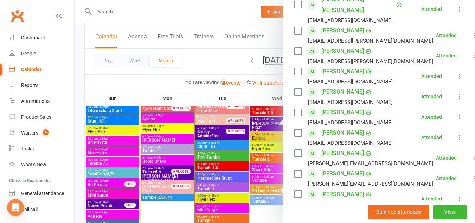
scroll to position [655, 0]
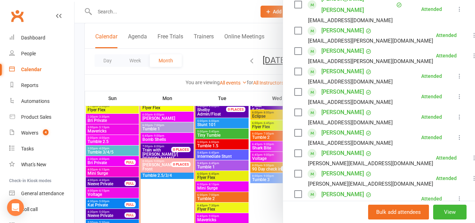
click at [155, 173] on div at bounding box center [275, 111] width 401 height 223
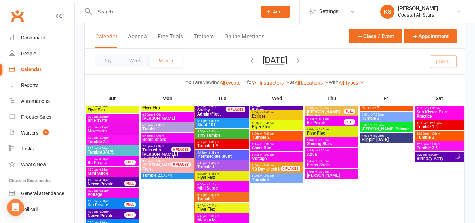
click at [155, 173] on span "Tumble 2.5/3/4" at bounding box center [167, 175] width 50 height 4
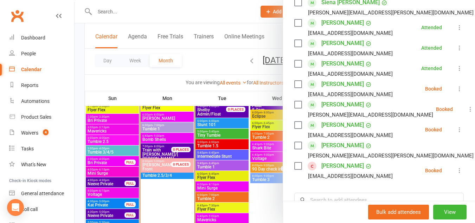
scroll to position [145, 0]
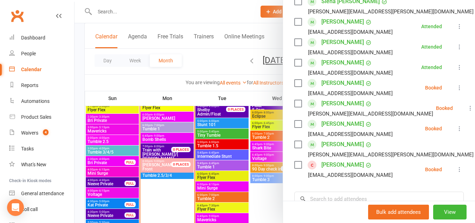
click at [456, 170] on icon at bounding box center [459, 169] width 7 height 7
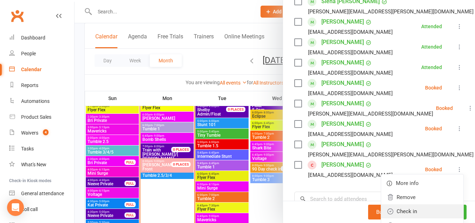
click at [411, 205] on link "Check in" at bounding box center [422, 211] width 82 height 14
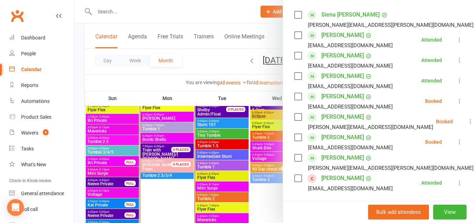
scroll to position [132, 0]
click at [467, 123] on icon at bounding box center [470, 121] width 7 height 7
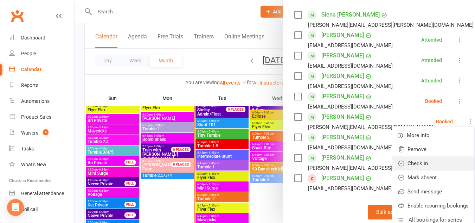
click at [411, 164] on link "Check in" at bounding box center [433, 163] width 82 height 14
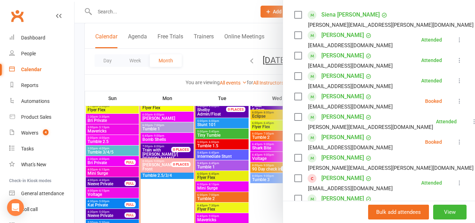
click at [456, 103] on icon at bounding box center [459, 100] width 7 height 7
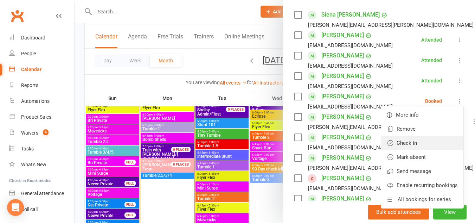
click at [421, 146] on link "Check in" at bounding box center [422, 143] width 82 height 14
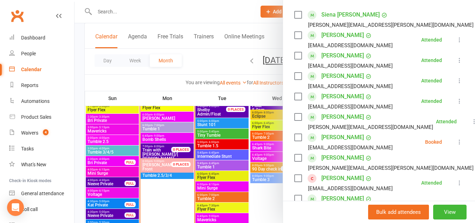
click at [163, 136] on div at bounding box center [275, 111] width 401 height 223
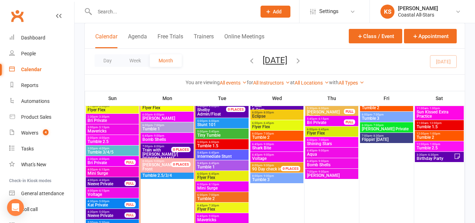
click at [163, 136] on span "- 9:00pm" at bounding box center [159, 135] width 12 height 3
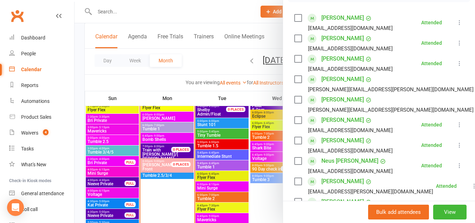
scroll to position [128, 0]
click at [164, 172] on div at bounding box center [275, 111] width 401 height 223
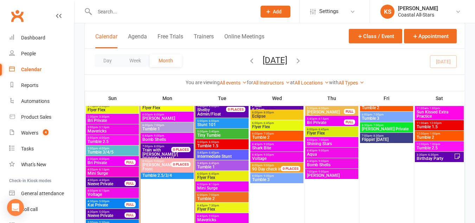
click at [164, 172] on span "- 9:00pm" at bounding box center [159, 171] width 12 height 3
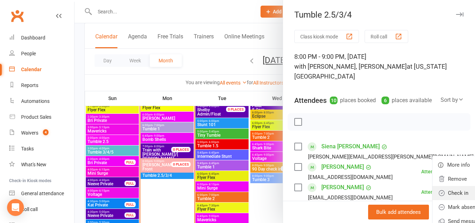
click at [433, 191] on link "Check in" at bounding box center [474, 193] width 82 height 14
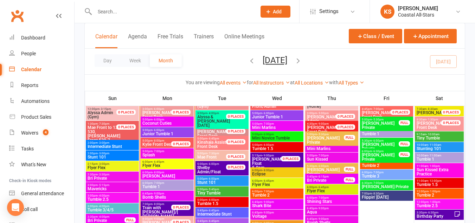
click at [165, 172] on span "6:00pm - 8:00pm" at bounding box center [167, 172] width 50 height 3
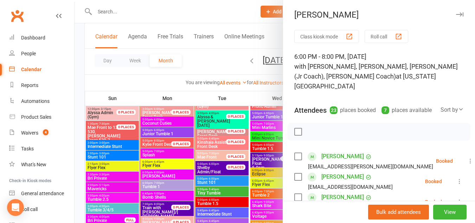
click at [170, 186] on div at bounding box center [275, 111] width 401 height 223
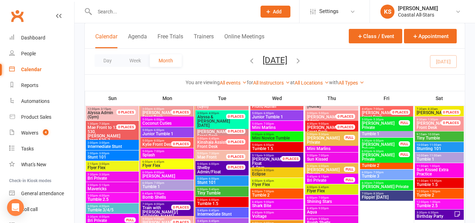
drag, startPoint x: 170, startPoint y: 186, endPoint x: 155, endPoint y: 186, distance: 14.8
click at [155, 186] on span "Tumble 1" at bounding box center [167, 186] width 50 height 4
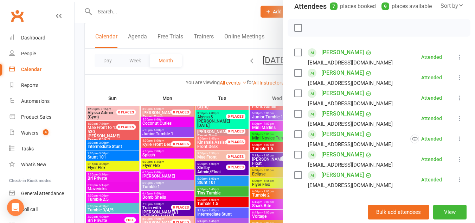
scroll to position [94, 0]
click at [172, 193] on div at bounding box center [275, 111] width 401 height 223
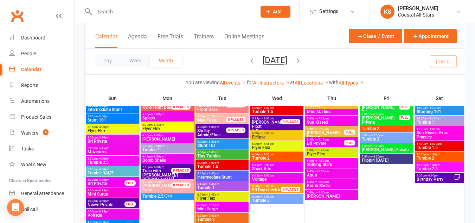
scroll to position [635, 0]
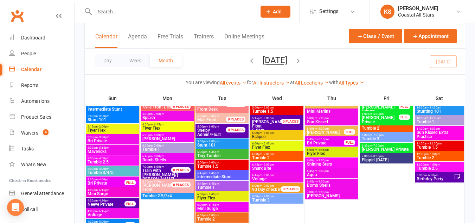
click at [149, 135] on span "6:00pm - 8:00pm" at bounding box center [167, 134] width 50 height 3
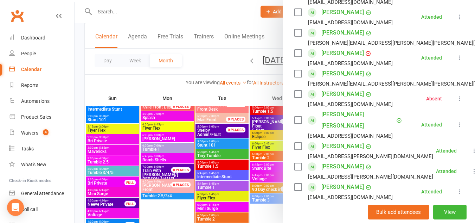
scroll to position [184, 0]
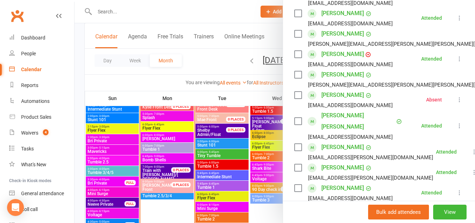
click at [447, 94] on li "[PERSON_NAME] [EMAIL_ADDRESS][DOMAIN_NAME] Absent More info Remove Check in Res…" at bounding box center [379, 99] width 170 height 20
drag, startPoint x: 353, startPoint y: 96, endPoint x: 318, endPoint y: 98, distance: 35.2
click at [318, 98] on div "[PERSON_NAME] [EMAIL_ADDRESS][DOMAIN_NAME]" at bounding box center [344, 99] width 101 height 20
copy link "[PERSON_NAME]"
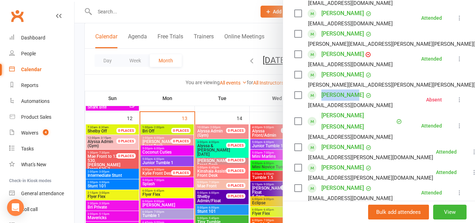
scroll to position [568, 0]
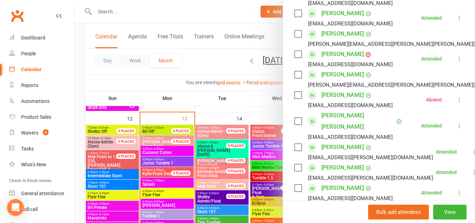
click at [122, 76] on div at bounding box center [275, 111] width 401 height 223
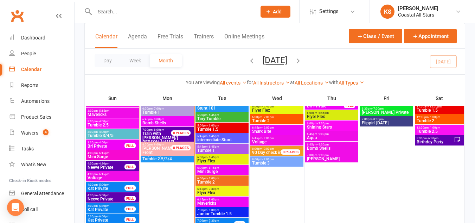
scroll to position [672, 0]
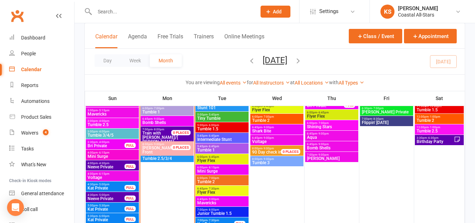
click at [150, 117] on span "6:45pm - 9:00pm" at bounding box center [167, 118] width 50 height 3
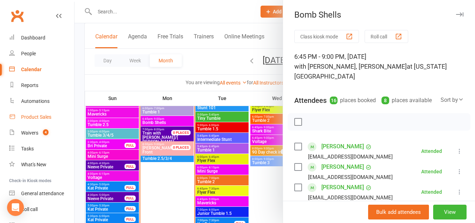
click at [43, 118] on div "Product Sales" at bounding box center [36, 117] width 30 height 6
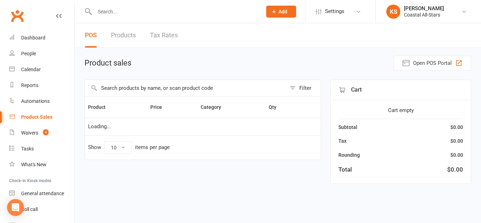
select select "10"
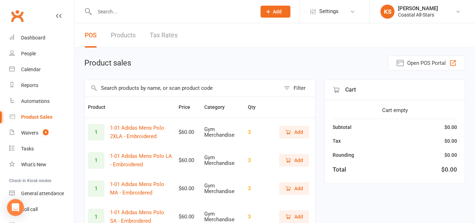
click at [135, 83] on input "text" at bounding box center [183, 88] width 196 height 16
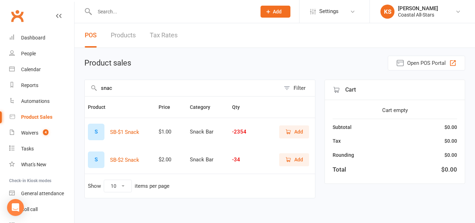
type input "snac"
click at [295, 133] on span "Add" at bounding box center [298, 132] width 9 height 8
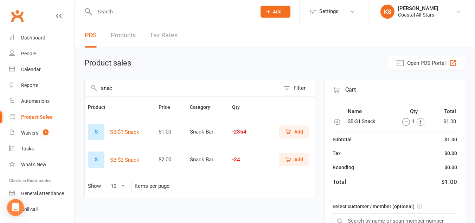
scroll to position [79, 0]
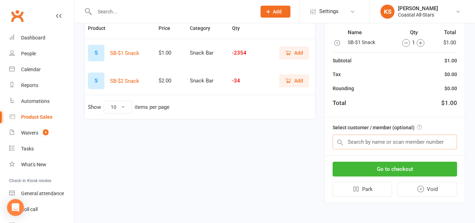
click at [382, 143] on input "text" at bounding box center [395, 141] width 125 height 15
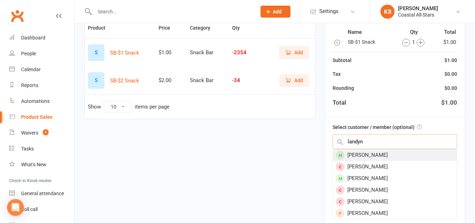
type input "landyn"
click at [377, 157] on div "[PERSON_NAME]" at bounding box center [395, 155] width 124 height 12
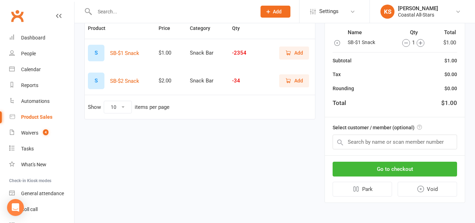
scroll to position [77, 0]
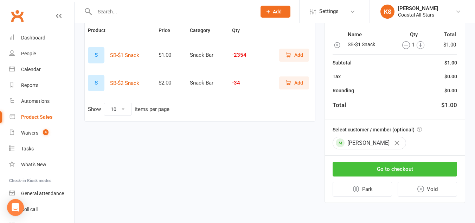
click at [381, 167] on button "Go to checkout" at bounding box center [395, 168] width 125 height 15
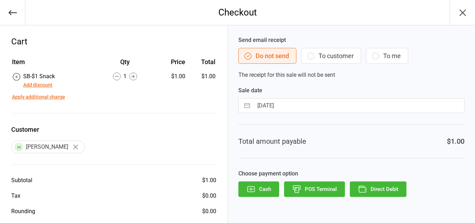
click at [311, 56] on icon "button" at bounding box center [311, 56] width 8 height 8
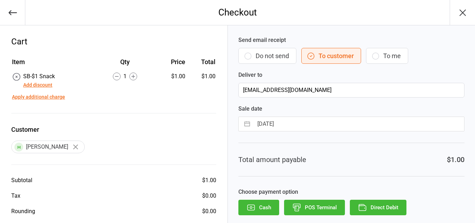
click at [399, 203] on button "Direct Debit" at bounding box center [378, 206] width 57 height 15
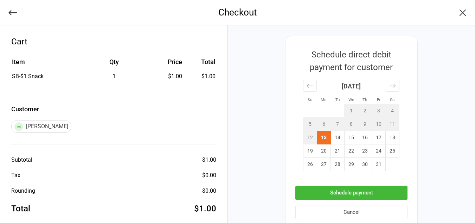
click at [380, 189] on button "Schedule payment" at bounding box center [351, 192] width 112 height 14
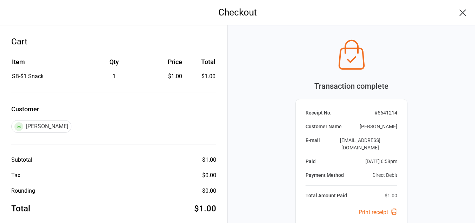
click at [460, 12] on icon "button" at bounding box center [462, 12] width 11 height 11
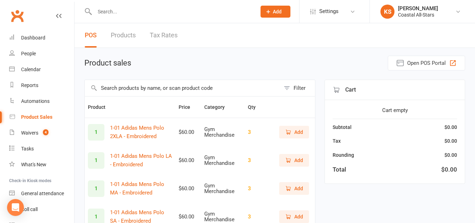
click at [182, 88] on input "text" at bounding box center [183, 88] width 196 height 16
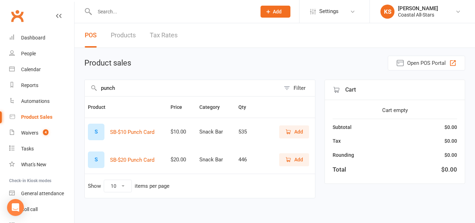
type input "punch"
click at [288, 135] on icon "button" at bounding box center [288, 131] width 6 height 6
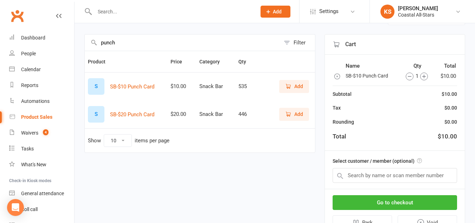
scroll to position [46, 0]
click at [370, 176] on input "text" at bounding box center [395, 174] width 125 height 15
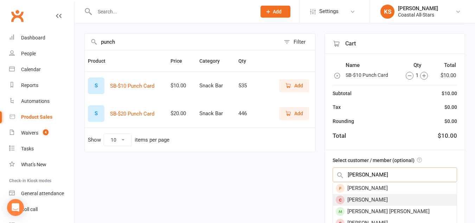
type input "[PERSON_NAME]"
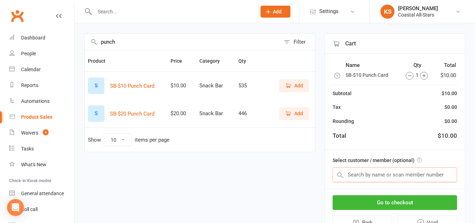
click at [382, 171] on input "text" at bounding box center [395, 174] width 125 height 15
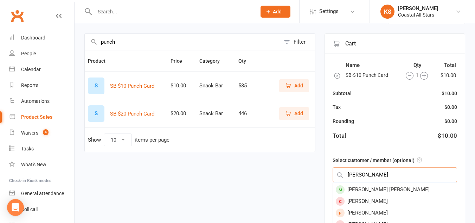
scroll to position [22, 0]
type input "[PERSON_NAME]"
click at [383, 188] on div "[PERSON_NAME] [PERSON_NAME]" at bounding box center [395, 189] width 124 height 12
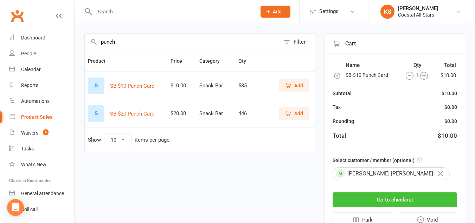
click at [405, 204] on button "Go to checkout" at bounding box center [395, 199] width 125 height 15
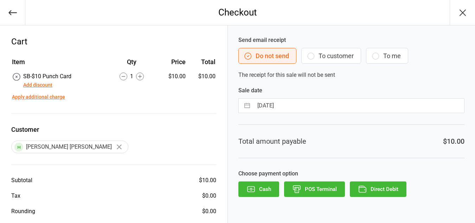
click at [338, 59] on button "To customer" at bounding box center [331, 56] width 60 height 16
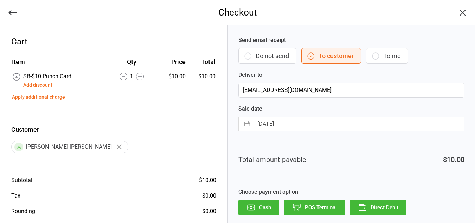
click at [369, 201] on button "Direct Debit" at bounding box center [378, 206] width 57 height 15
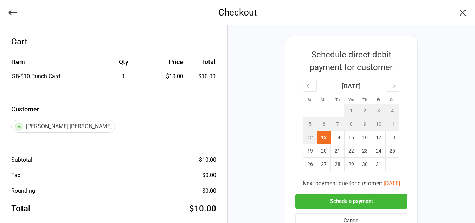
click at [343, 199] on button "Schedule payment" at bounding box center [351, 201] width 112 height 14
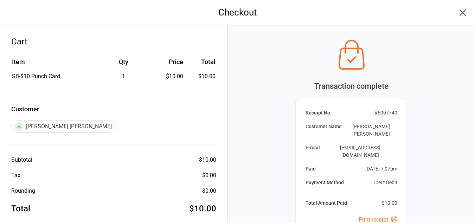
click at [461, 17] on icon "button" at bounding box center [462, 12] width 11 height 11
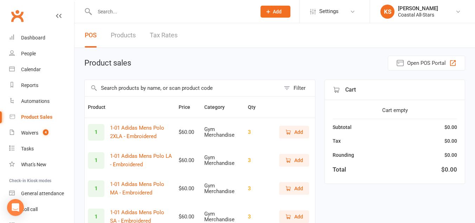
click at [106, 85] on input "text" at bounding box center [183, 88] width 196 height 16
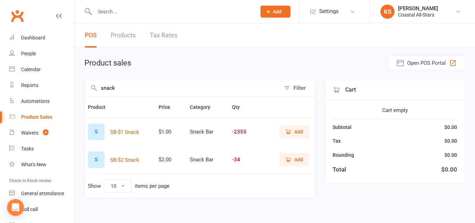
type input "snack"
click at [297, 134] on span "Add" at bounding box center [298, 132] width 9 height 8
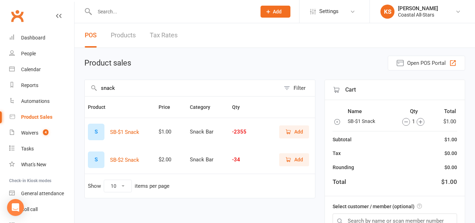
scroll to position [39, 0]
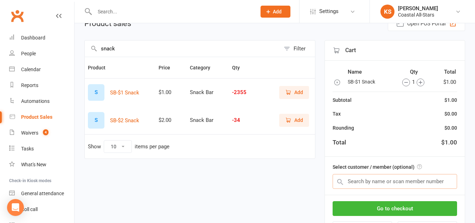
click at [365, 179] on input "text" at bounding box center [395, 181] width 125 height 15
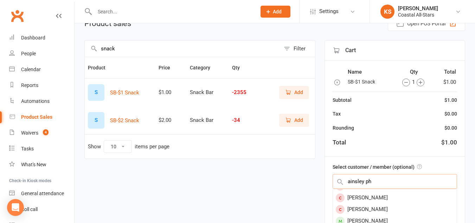
scroll to position [46, 0]
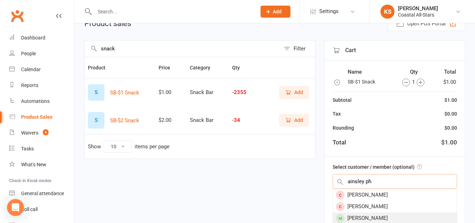
type input "ainsley ph"
click at [379, 217] on div "[PERSON_NAME]" at bounding box center [395, 218] width 124 height 12
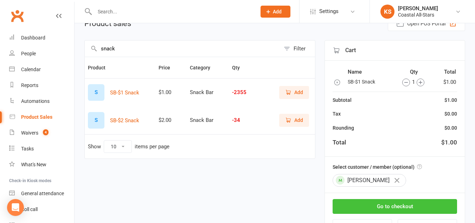
click at [392, 212] on button "Go to checkout" at bounding box center [395, 206] width 125 height 15
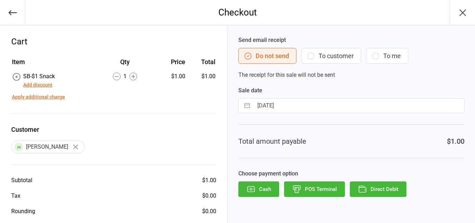
click at [321, 55] on button "To customer" at bounding box center [331, 56] width 60 height 16
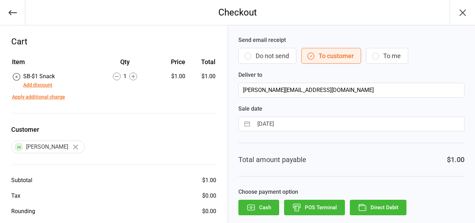
click at [370, 204] on button "Direct Debit" at bounding box center [378, 206] width 57 height 15
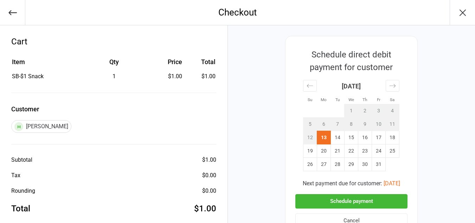
click at [361, 202] on button "Schedule payment" at bounding box center [351, 201] width 112 height 14
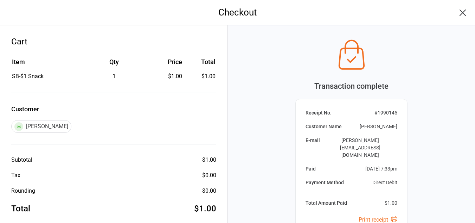
click at [466, 11] on icon "button" at bounding box center [462, 12] width 11 height 11
